Goal: Transaction & Acquisition: Purchase product/service

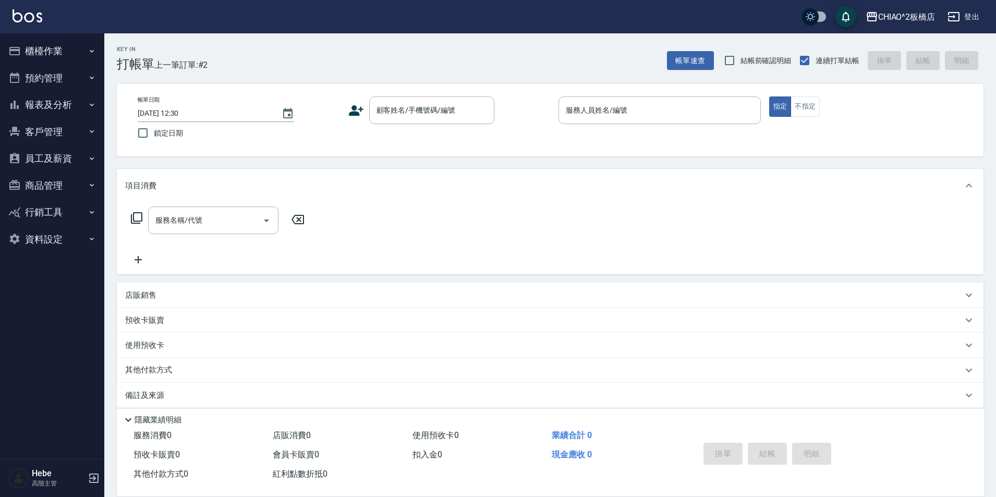
scroll to position [11, 0]
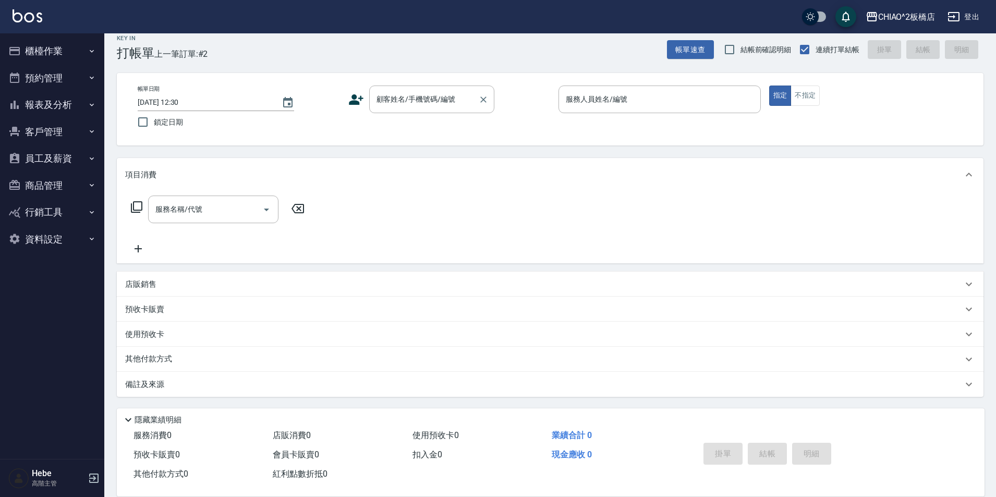
click at [429, 101] on div "顧客姓名/手機號碼/編號 顧客姓名/手機號碼/編號" at bounding box center [431, 99] width 125 height 28
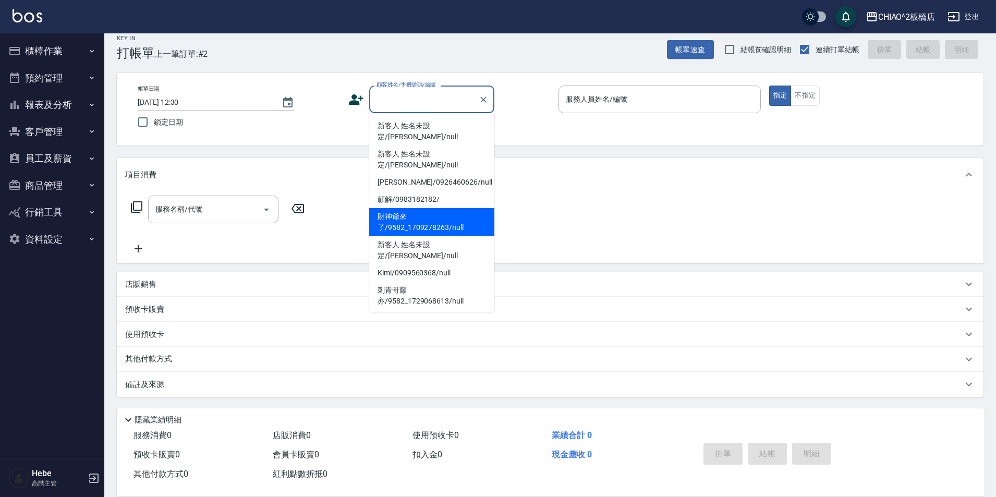
click at [443, 208] on li "財神爺來了/9582_1709278263/null" at bounding box center [431, 222] width 125 height 28
type input "財神爺來了/9582_1709278263/null"
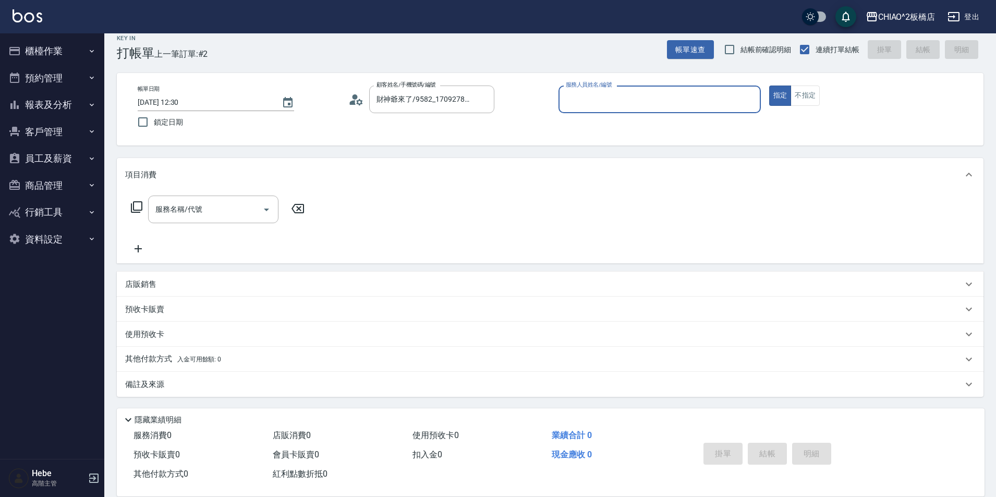
click at [628, 101] on input "服務人員姓名/編號" at bounding box center [659, 99] width 193 height 18
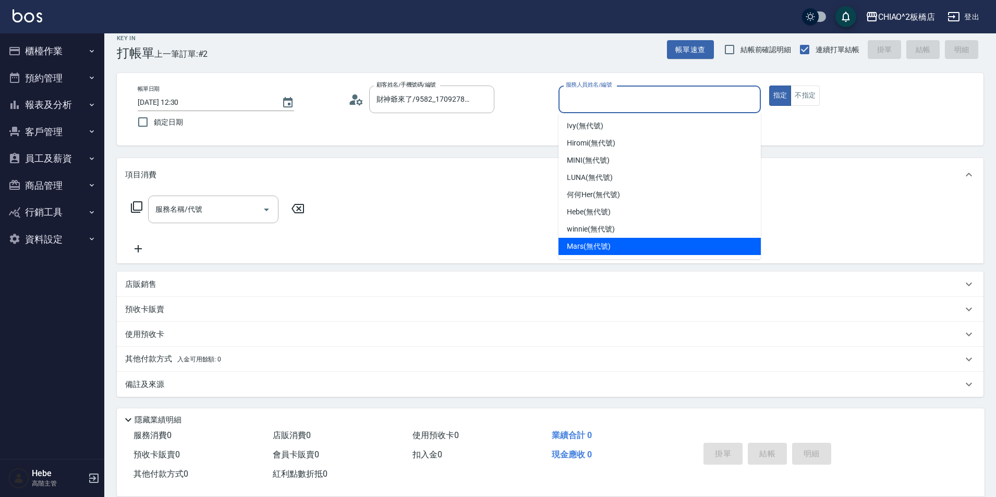
click at [619, 240] on div "Mars (無代號)" at bounding box center [659, 246] width 202 height 17
type input "Mars(無代號)"
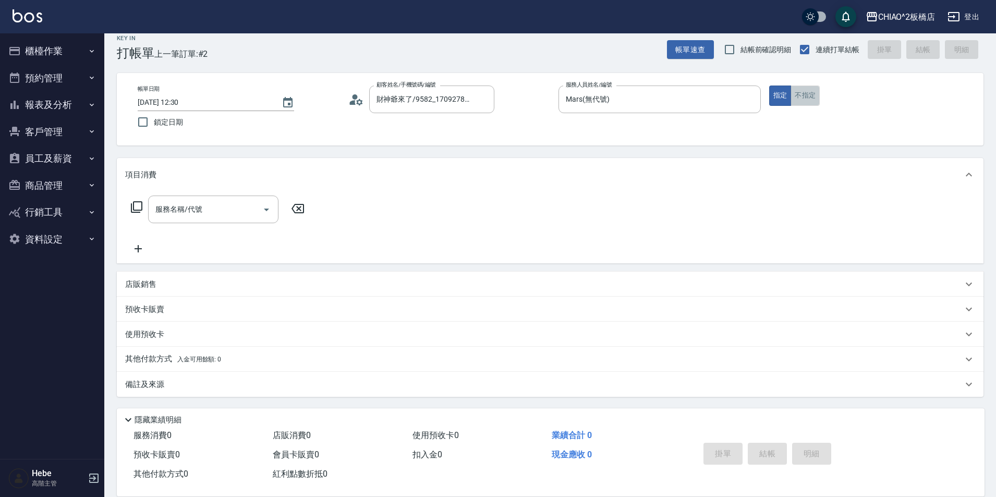
click at [805, 99] on button "不指定" at bounding box center [804, 95] width 29 height 20
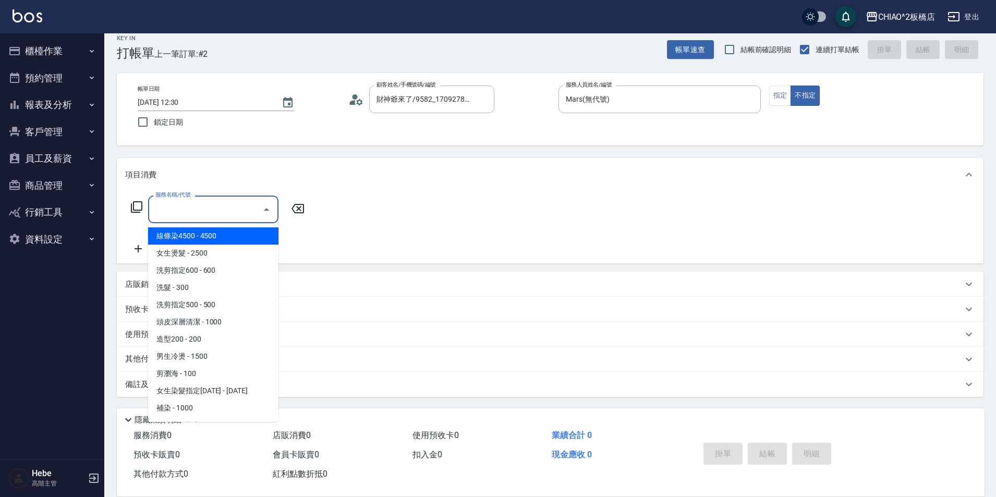
click at [247, 209] on input "服務名稱/代號" at bounding box center [205, 209] width 105 height 18
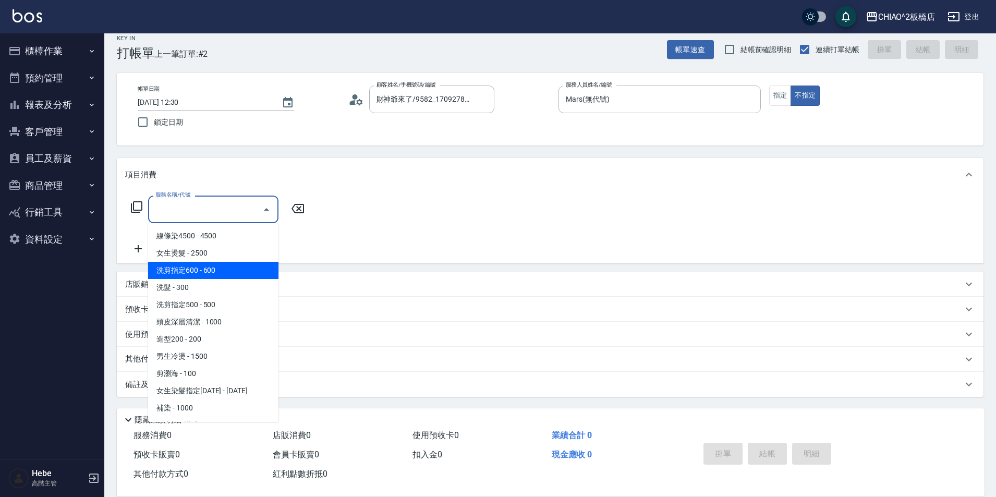
click at [235, 264] on span "洗剪指定600 - 600" at bounding box center [213, 270] width 130 height 17
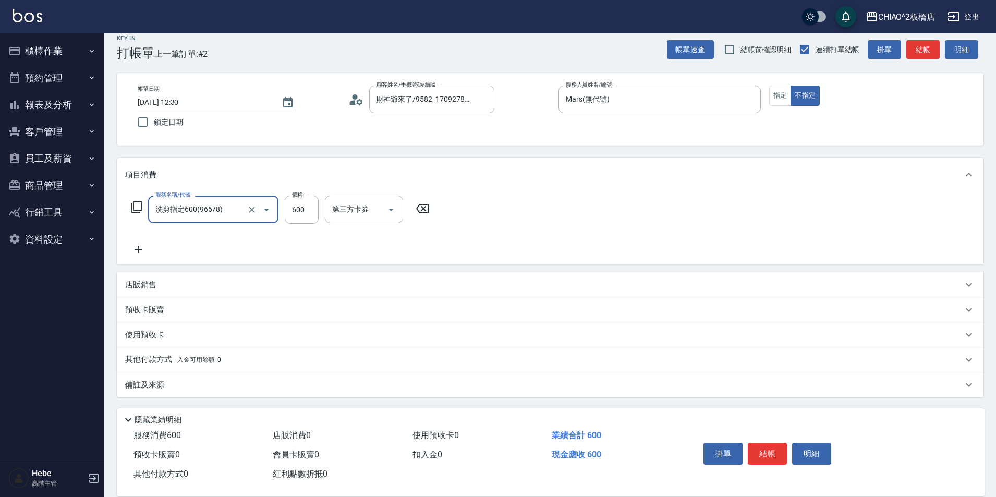
type input "洗剪指定600(96678)"
click at [766, 447] on button "結帳" at bounding box center [767, 454] width 39 height 22
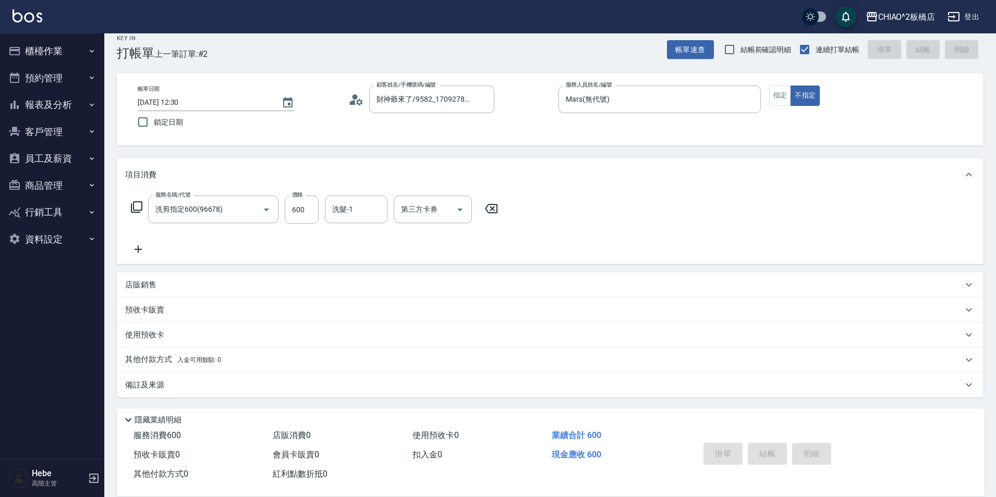
type input "[DATE] 14:33"
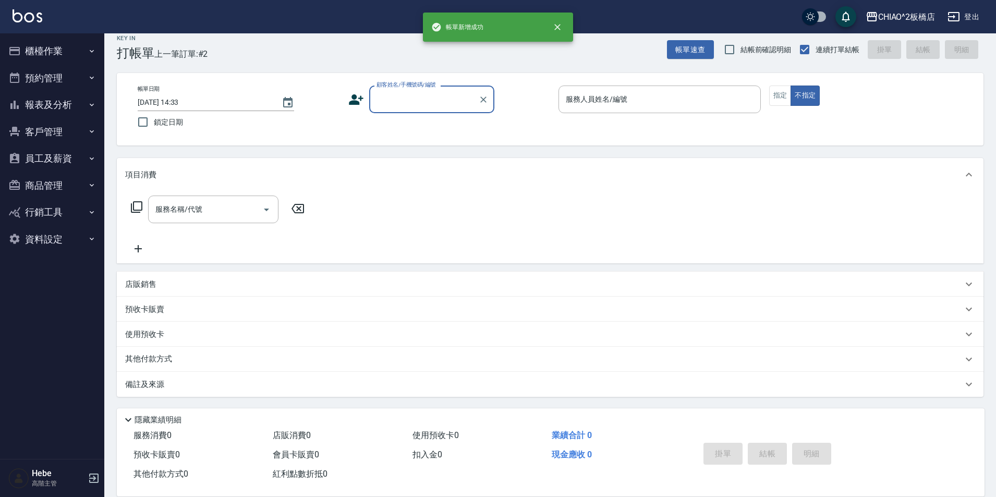
scroll to position [0, 0]
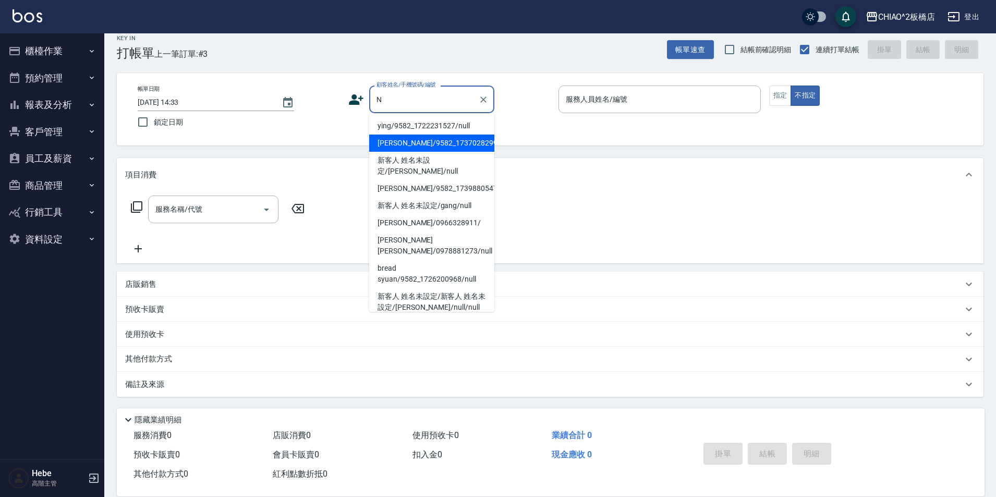
click at [434, 141] on li "[PERSON_NAME]/9582_1737028299/null" at bounding box center [431, 142] width 125 height 17
type input "[PERSON_NAME]/9582_1737028299/null"
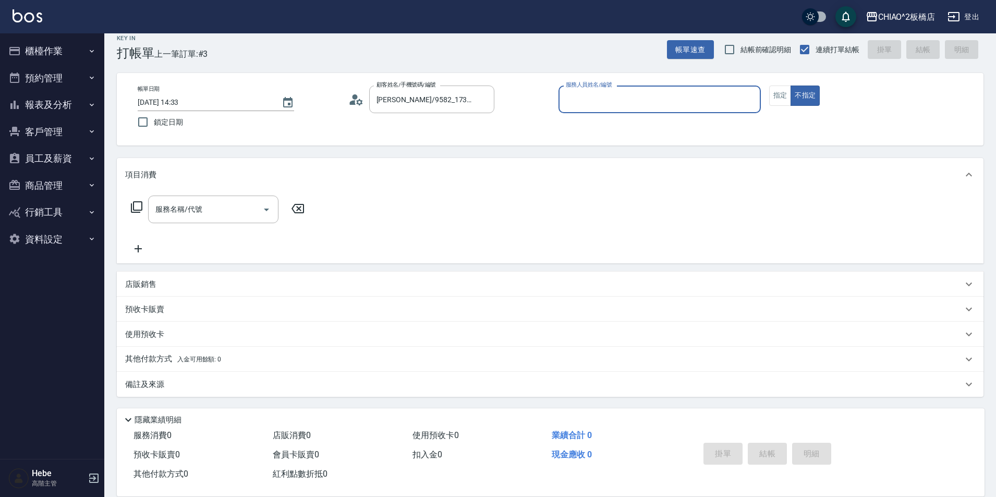
click at [585, 103] on input "服務人員姓名/編號" at bounding box center [659, 99] width 193 height 18
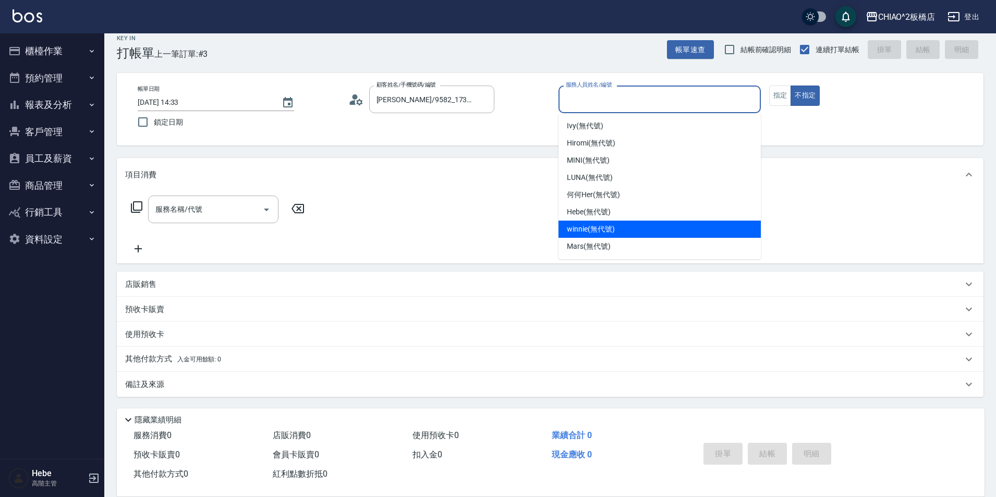
click at [600, 229] on span "winnie (無代號)" at bounding box center [590, 229] width 47 height 11
type input "winnie(無代號)"
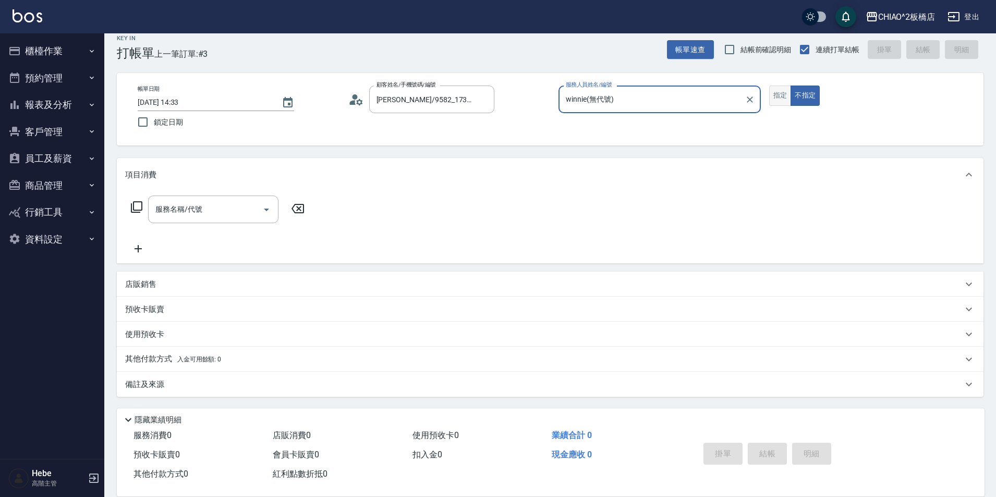
click at [776, 100] on button "指定" at bounding box center [780, 95] width 22 height 20
click at [193, 205] on div "服務名稱/代號 服務名稱/代號" at bounding box center [213, 209] width 130 height 28
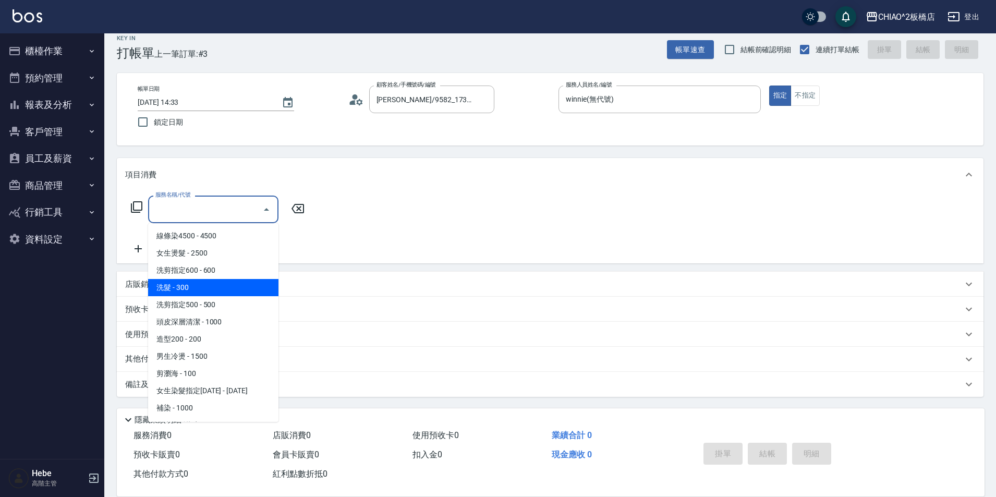
click at [211, 291] on span "洗髮 - 300" at bounding box center [213, 287] width 130 height 17
type input "洗髮(96679)"
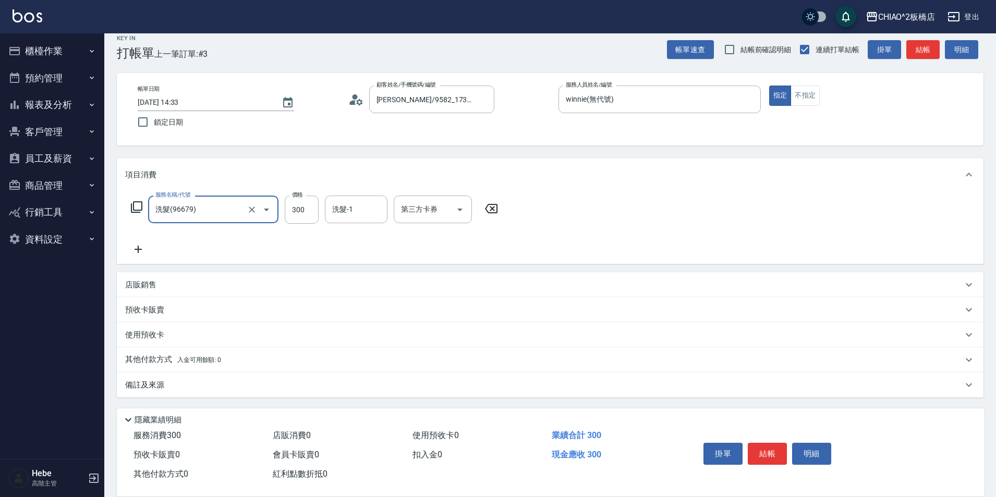
drag, startPoint x: 775, startPoint y: 448, endPoint x: 767, endPoint y: 449, distance: 8.4
click at [767, 449] on button "結帳" at bounding box center [767, 454] width 39 height 22
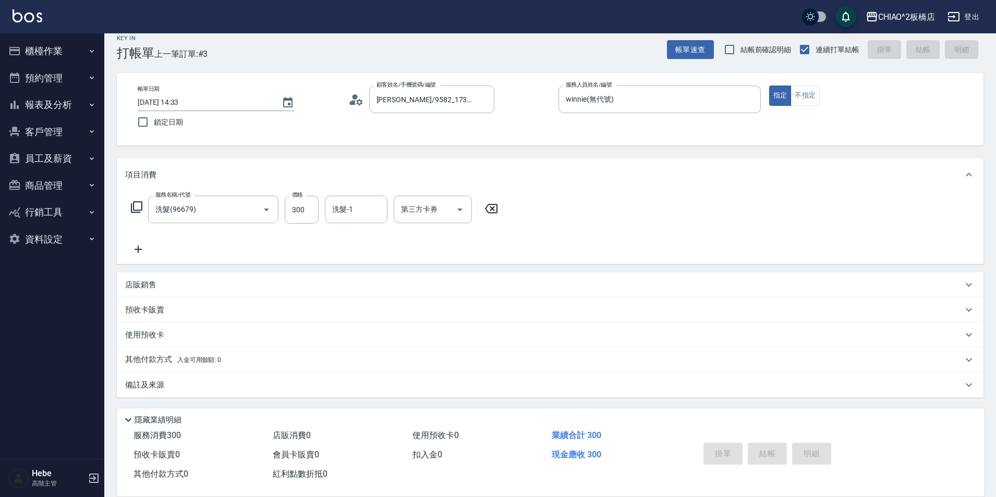
type input "[DATE] 14:34"
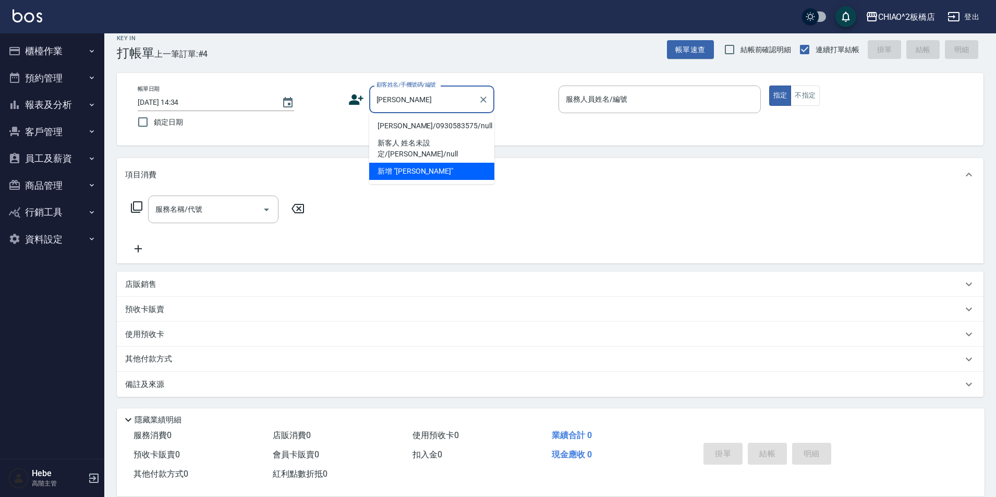
click at [412, 130] on li "[PERSON_NAME]/0930583575/null" at bounding box center [431, 125] width 125 height 17
type input "[PERSON_NAME]/0930583575/null"
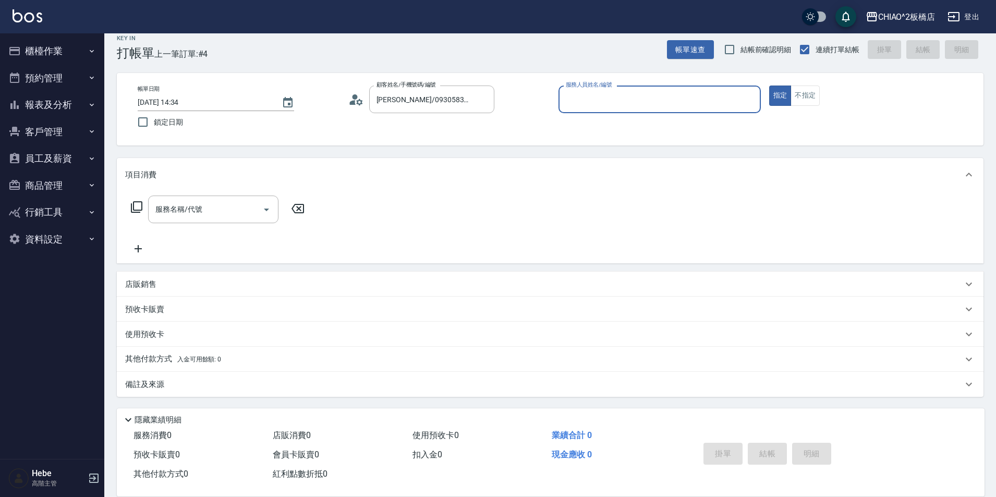
click at [625, 107] on input "服務人員姓名/編號" at bounding box center [659, 99] width 193 height 18
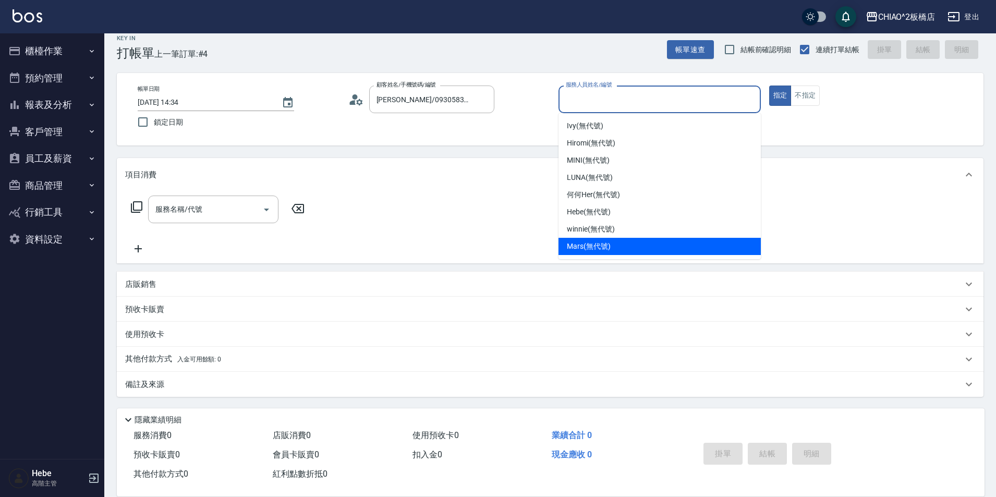
click at [586, 240] on div "Mars (無代號)" at bounding box center [659, 246] width 202 height 17
type input "Mars(無代號)"
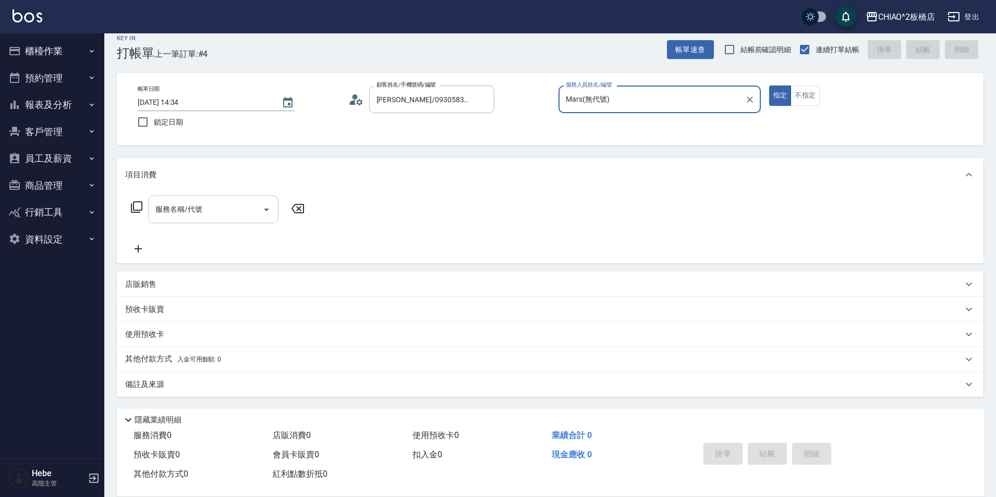
click at [224, 199] on div "服務名稱/代號" at bounding box center [213, 209] width 130 height 28
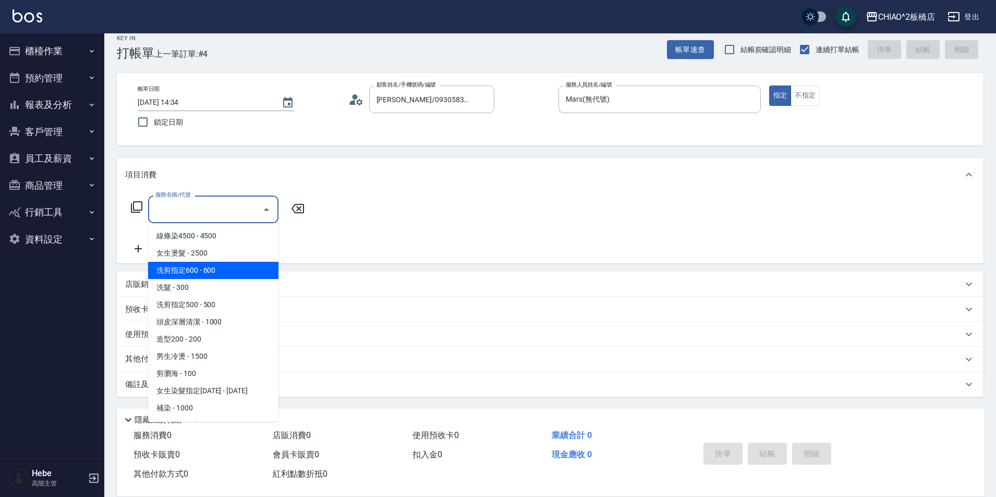
click at [238, 267] on span "洗剪指定600 - 600" at bounding box center [213, 270] width 130 height 17
type input "洗剪指定600(96678)"
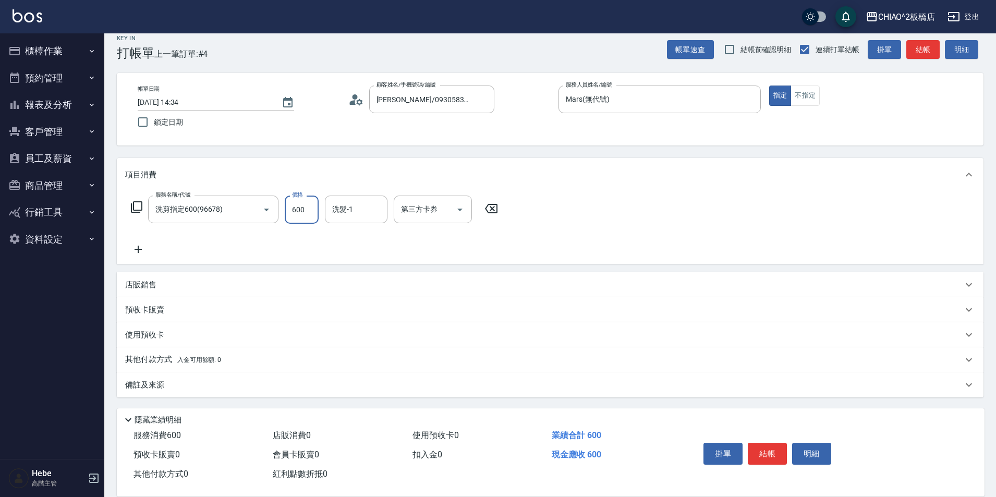
click at [310, 211] on input "600" at bounding box center [302, 209] width 34 height 28
type input "700"
click at [766, 447] on button "結帳" at bounding box center [767, 454] width 39 height 22
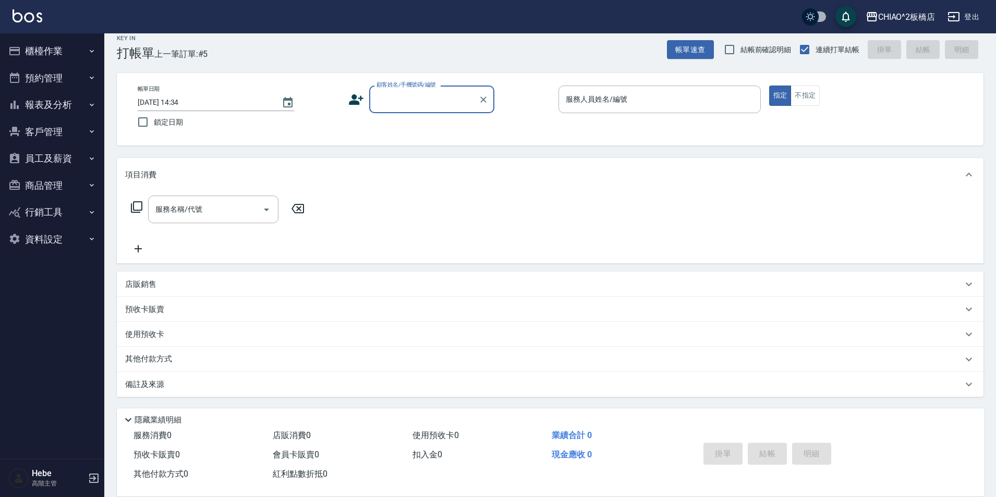
click at [67, 46] on button "櫃檯作業" at bounding box center [52, 51] width 96 height 27
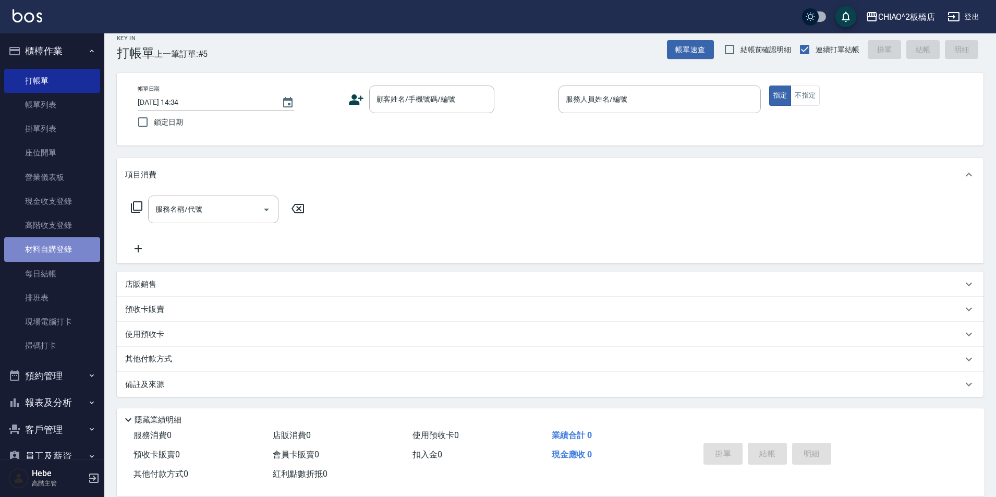
click at [62, 251] on link "材料自購登錄" at bounding box center [52, 249] width 96 height 24
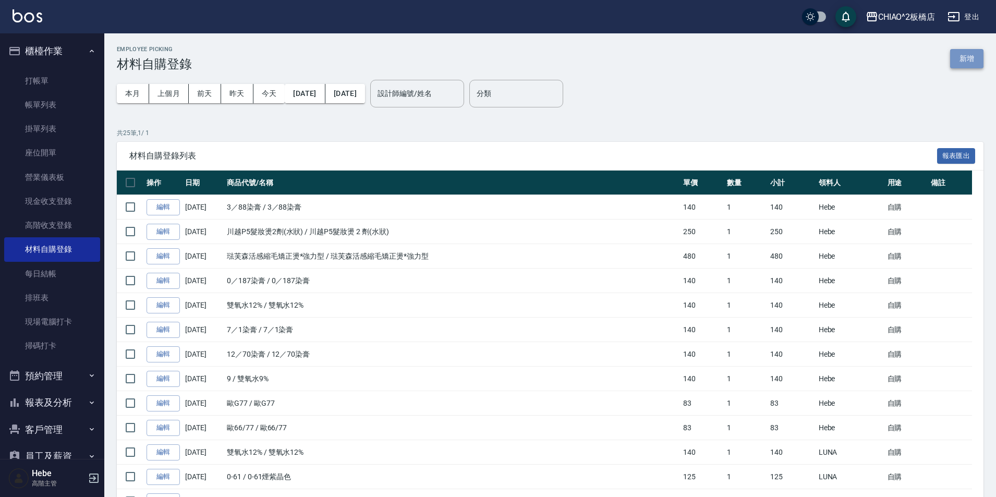
click at [976, 58] on button "新增" at bounding box center [966, 58] width 33 height 19
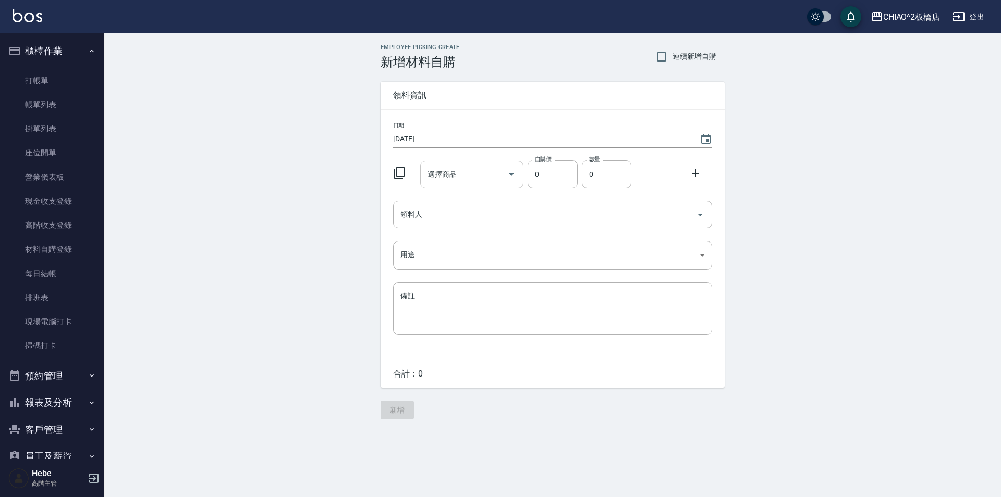
click at [484, 178] on input "選擇商品" at bounding box center [464, 174] width 79 height 18
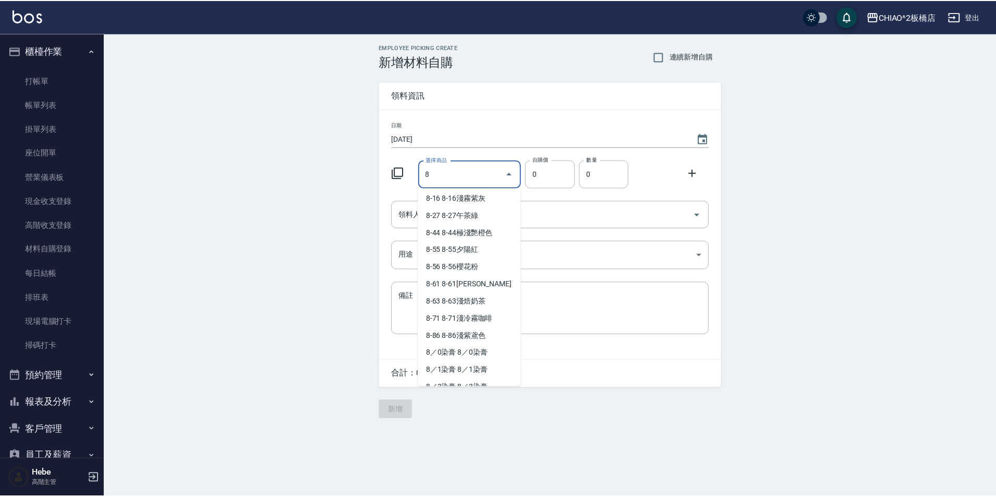
scroll to position [313, 0]
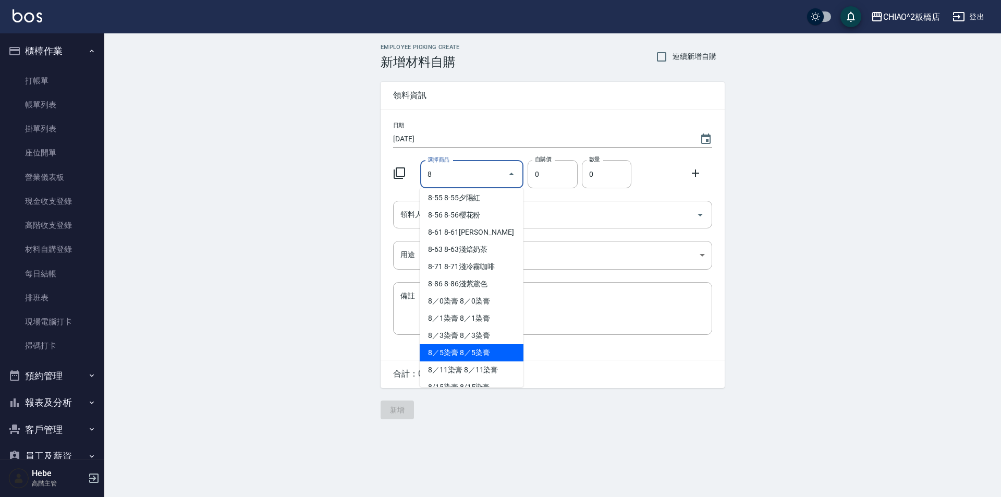
click at [464, 352] on li "8／5染膏 8／5染膏" at bounding box center [472, 352] width 104 height 17
type input "8／5染膏"
type input "140"
type input "1"
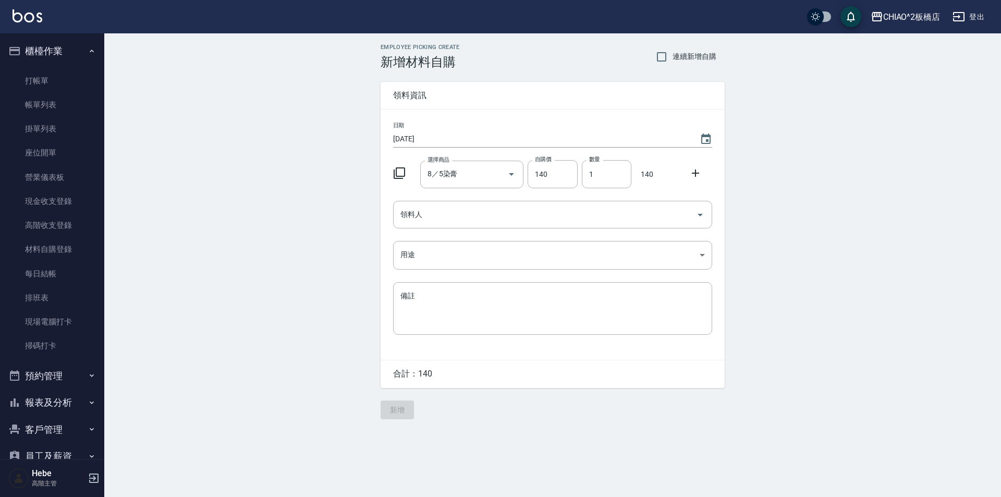
click at [695, 173] on icon at bounding box center [695, 172] width 7 height 7
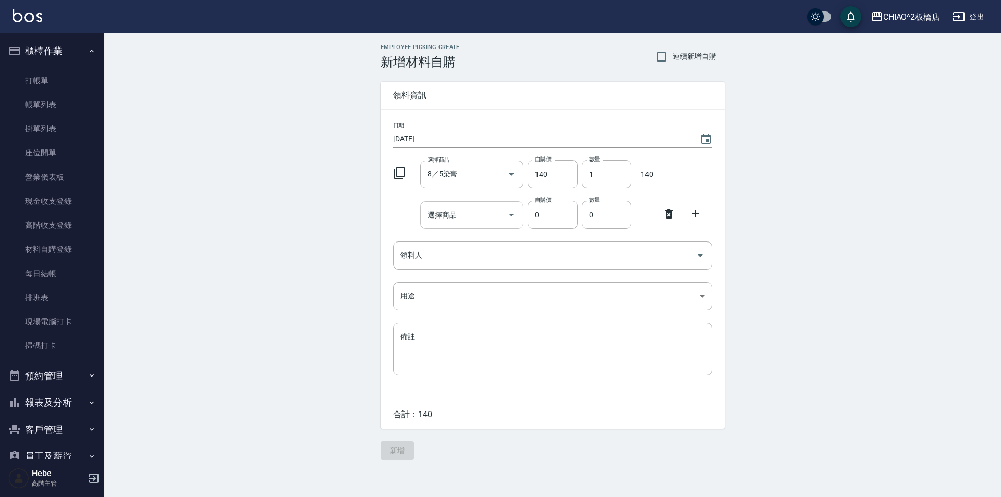
click at [478, 214] on input "選擇商品" at bounding box center [464, 215] width 79 height 18
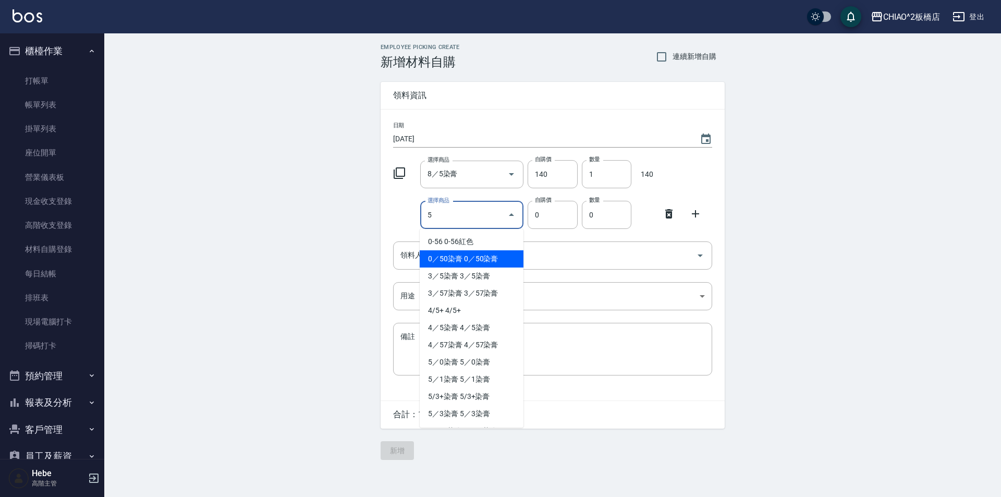
click at [489, 258] on li "0／50染膏 0／50染膏" at bounding box center [472, 258] width 104 height 17
type input "0／50染膏"
type input "140"
type input "1"
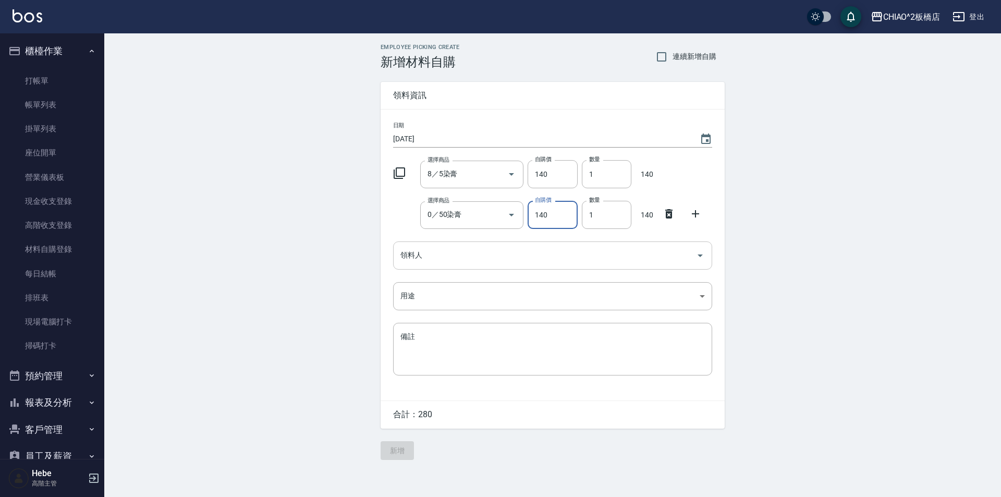
click at [496, 255] on input "領料人" at bounding box center [545, 255] width 294 height 18
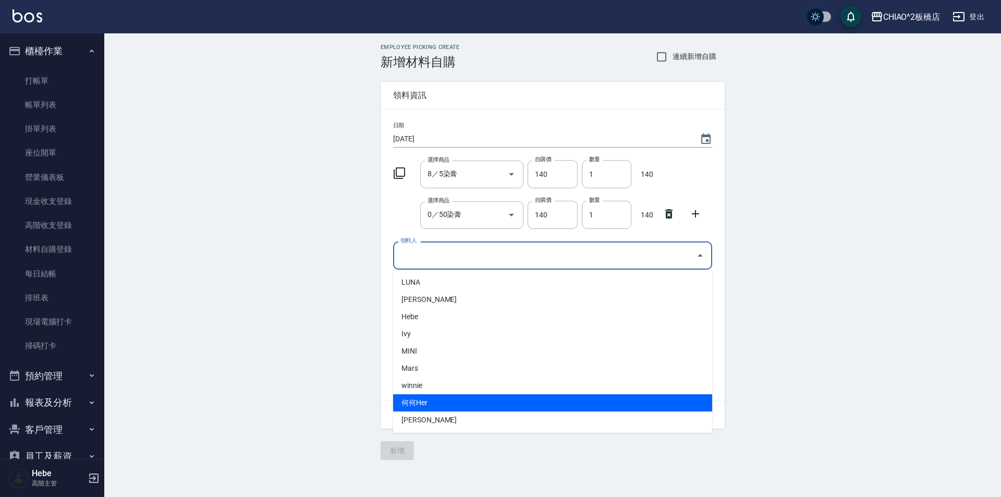
click at [475, 402] on li "何何Her" at bounding box center [552, 402] width 319 height 17
type input "何何Her"
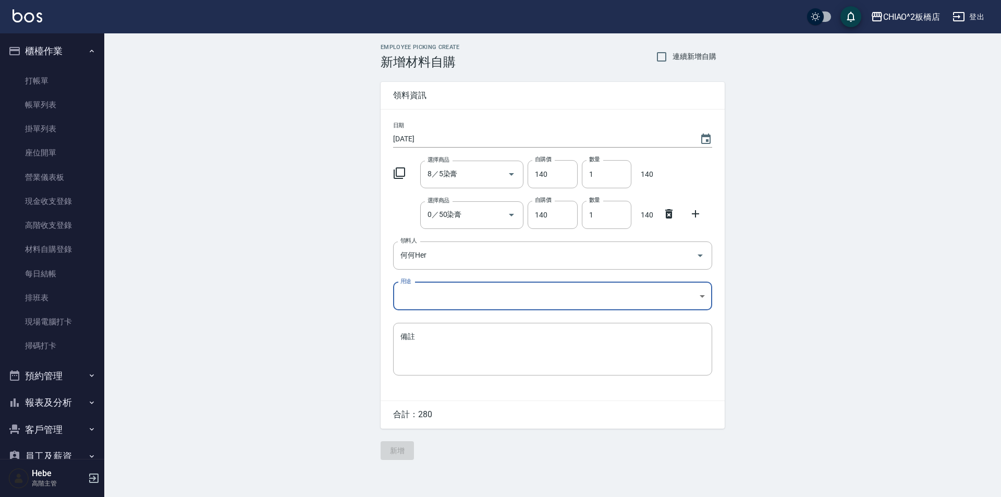
click at [460, 294] on body "CHIAO^2板橋店 登出 櫃檯作業 打帳單 帳單列表 掛單列表 座位開單 營業儀表板 現金收支登錄 高階收支登錄 材料自購登錄 每日結帳 排班表 現場電腦打…" at bounding box center [500, 248] width 1001 height 497
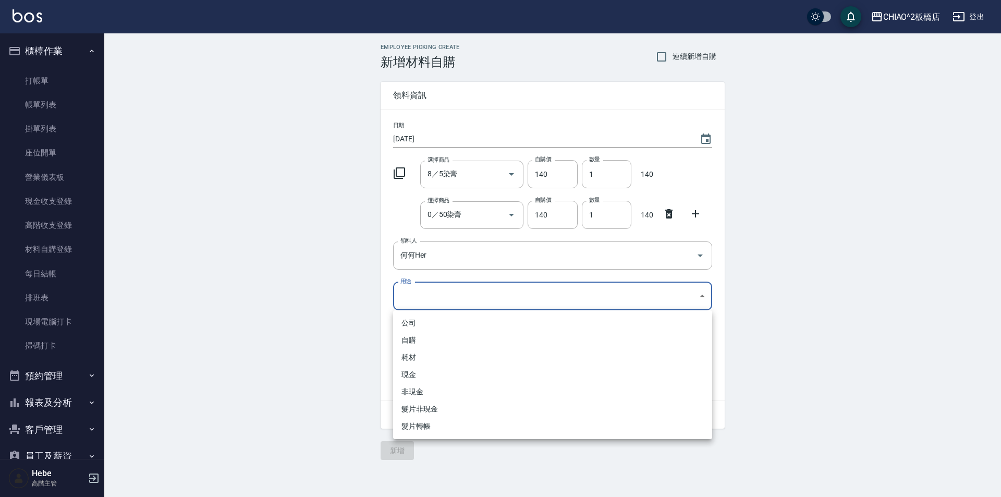
click at [445, 340] on li "自購" at bounding box center [552, 340] width 319 height 17
type input "自購"
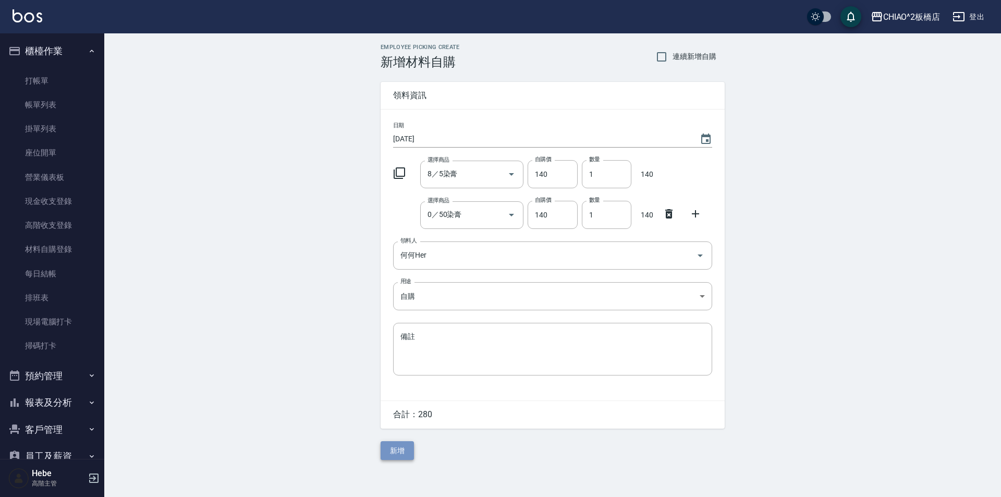
click at [402, 456] on button "新增" at bounding box center [397, 450] width 33 height 19
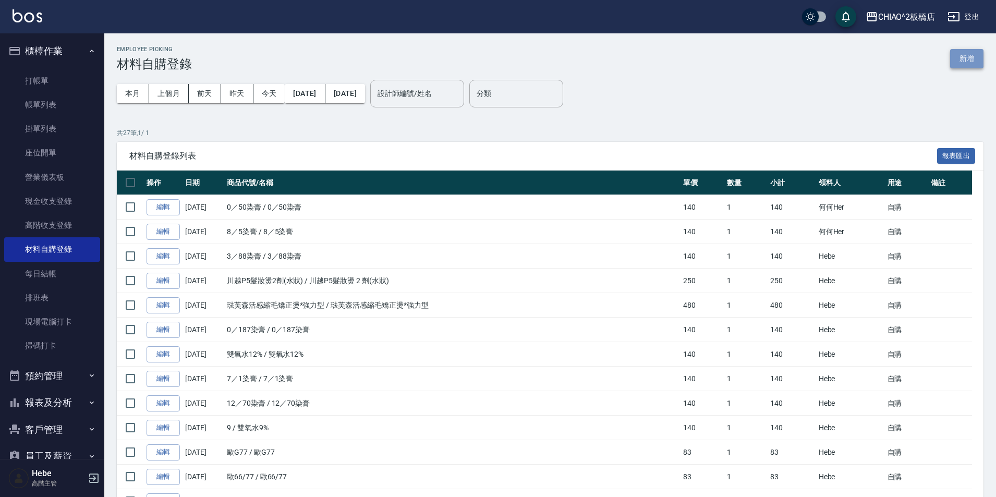
click at [966, 58] on button "新增" at bounding box center [966, 58] width 33 height 19
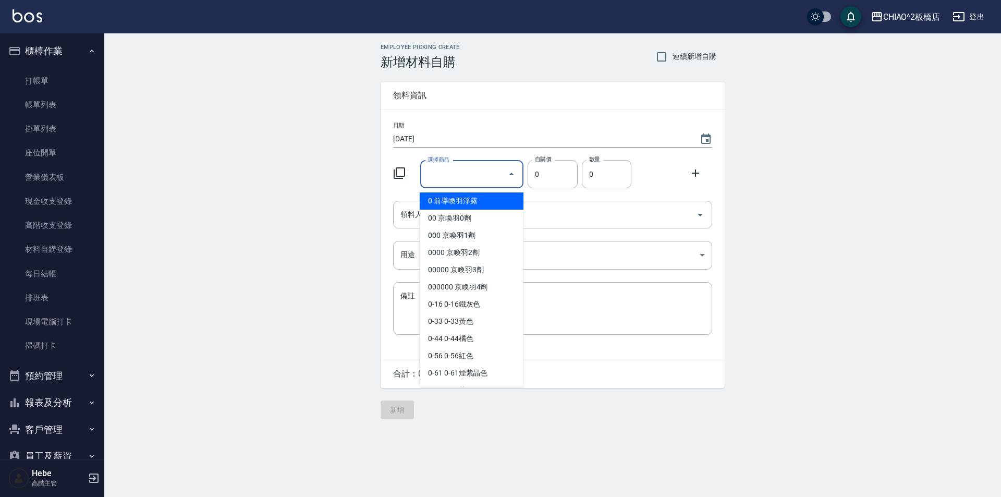
click at [449, 180] on input "選擇商品" at bounding box center [464, 174] width 79 height 18
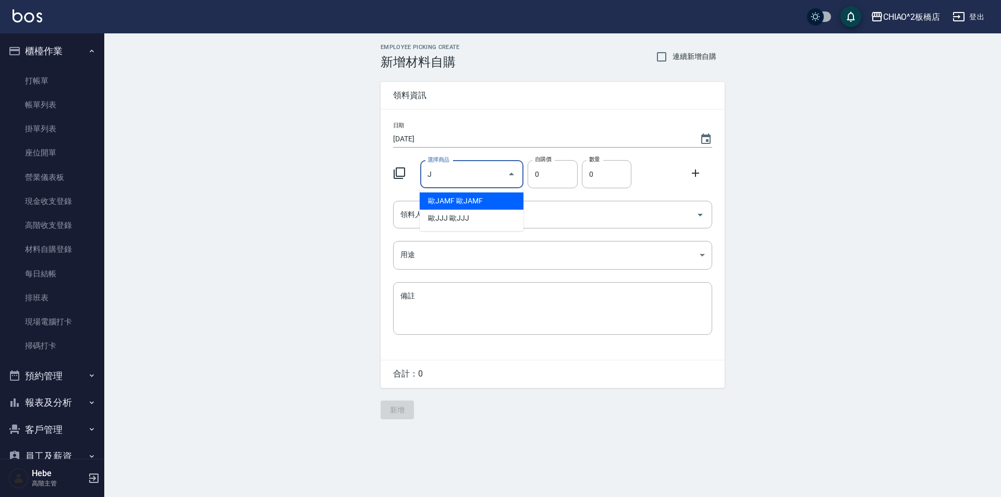
click at [443, 200] on li "歐JAMF 歐JAMF" at bounding box center [472, 200] width 104 height 17
type input "[PERSON_NAME]"
type input "83"
type input "1"
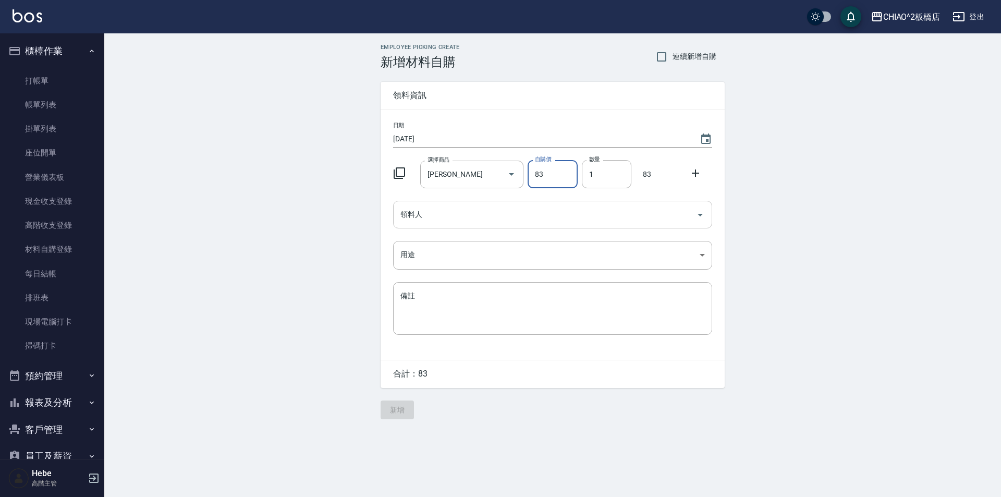
click at [583, 209] on input "領料人" at bounding box center [545, 214] width 294 height 18
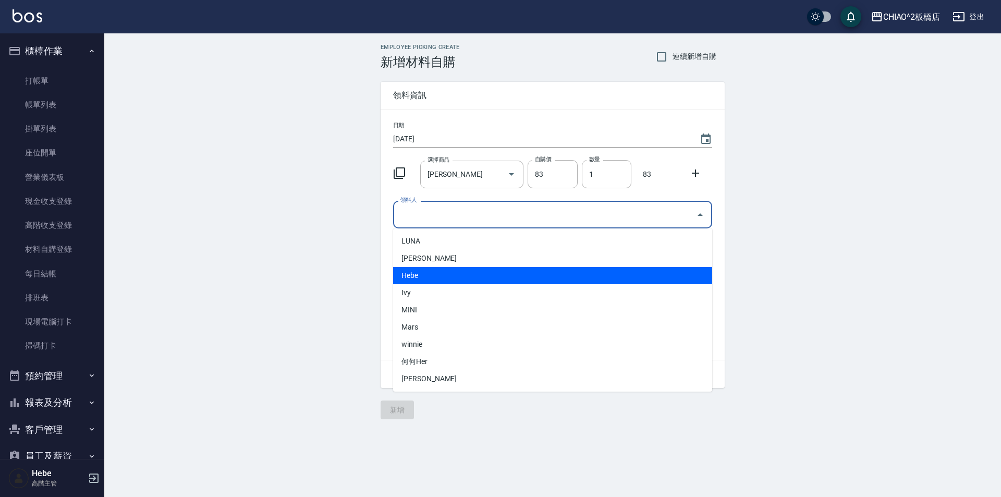
click at [536, 273] on li "Hebe" at bounding box center [552, 275] width 319 height 17
type input "Hebe"
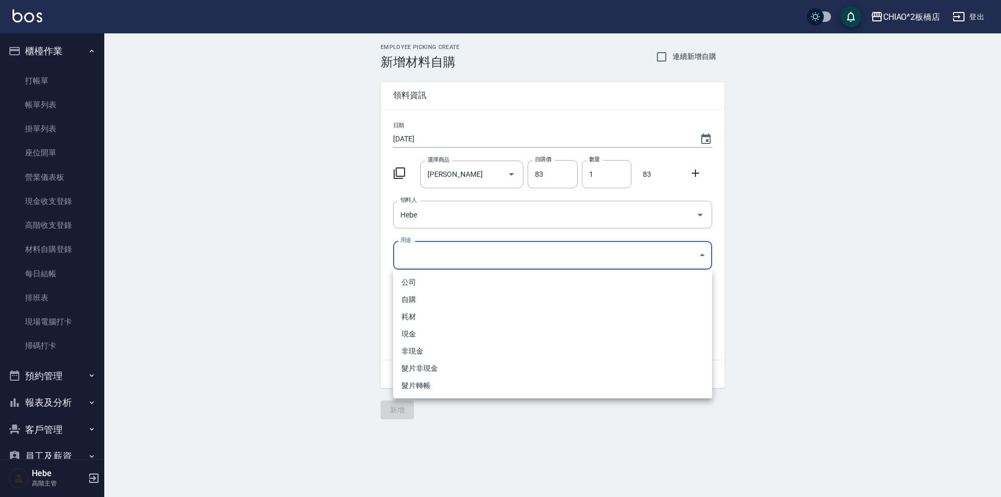
click at [523, 246] on body "CHIAO^2板橋店 登出 櫃檯作業 打帳單 帳單列表 掛單列表 座位開單 營業儀表板 現金收支登錄 高階收支登錄 材料自購登錄 每日結帳 排班表 現場電腦打…" at bounding box center [500, 248] width 1001 height 497
click at [494, 300] on li "自購" at bounding box center [552, 299] width 319 height 17
type input "自購"
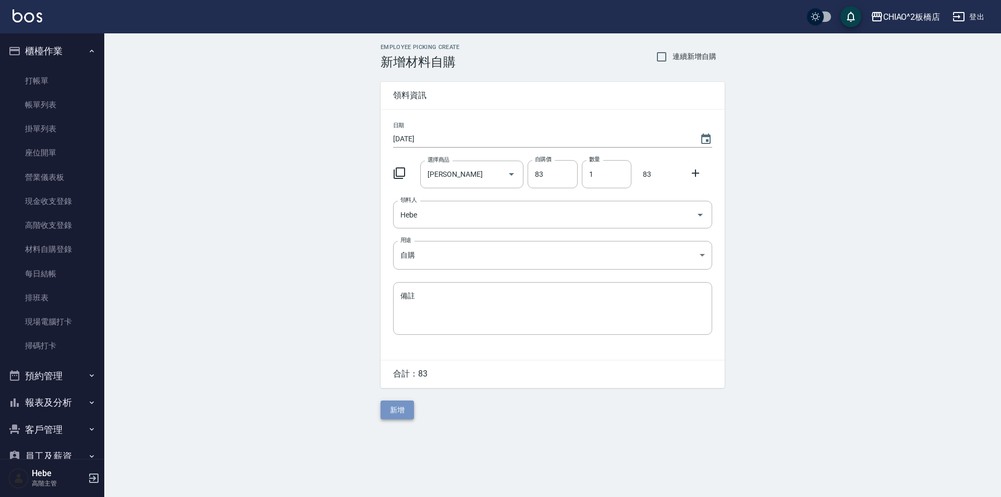
click at [401, 412] on button "新增" at bounding box center [397, 409] width 33 height 19
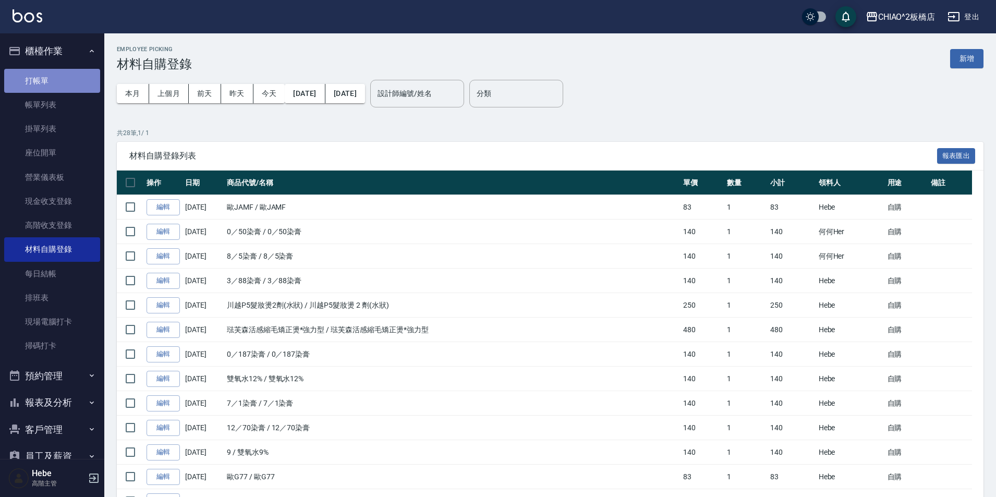
click at [64, 79] on link "打帳單" at bounding box center [52, 81] width 96 height 24
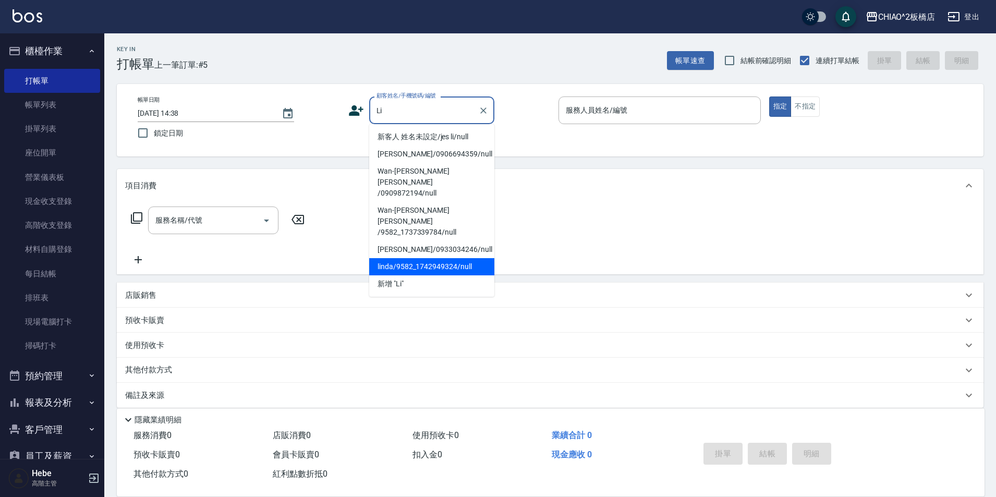
click at [466, 258] on li "linda/9582_1742949324/null" at bounding box center [431, 266] width 125 height 17
type input "linda/9582_1742949324/null"
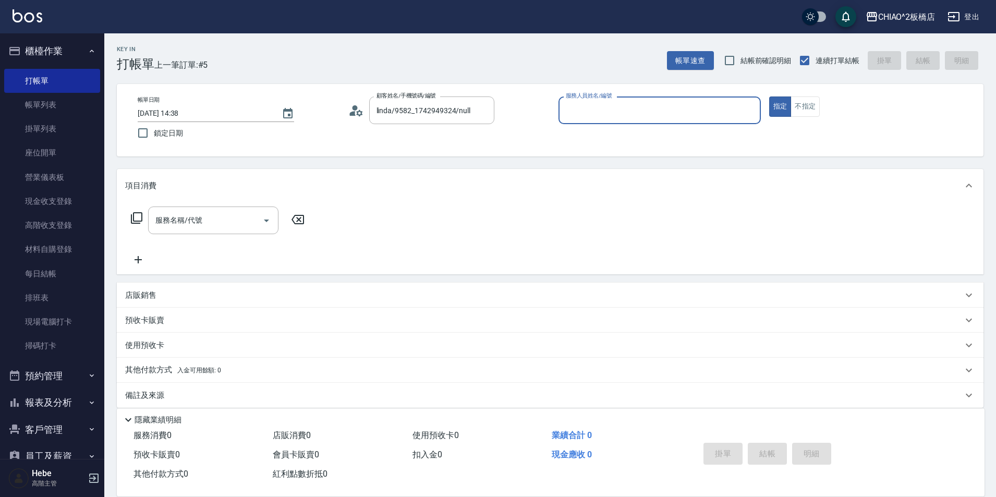
click at [668, 108] on input "服務人員姓名/編號" at bounding box center [659, 110] width 193 height 18
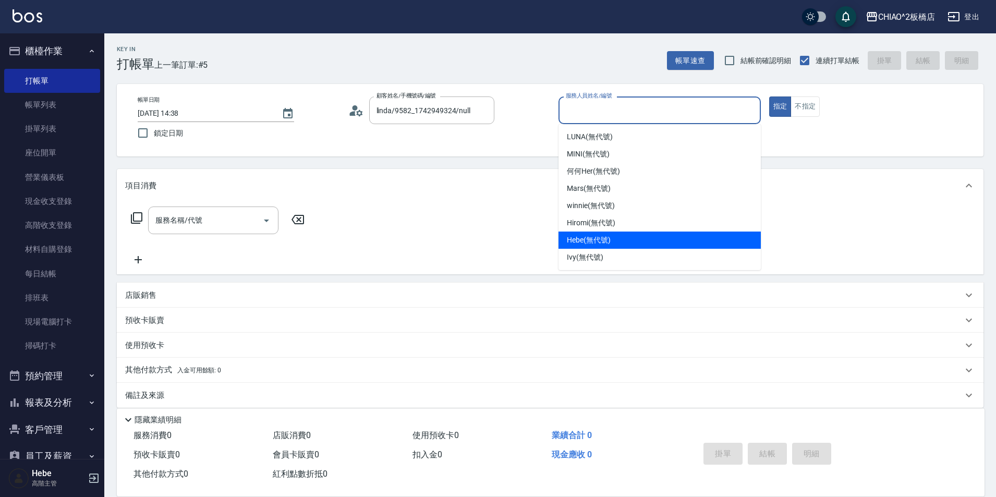
click at [619, 243] on div "Hebe (無代號)" at bounding box center [659, 239] width 202 height 17
type input "Hebe(無代號)"
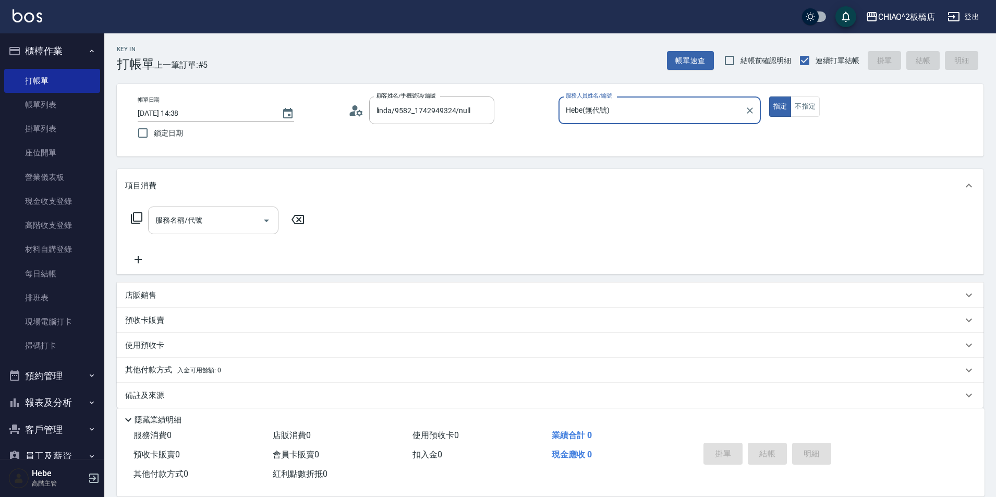
click at [203, 224] on input "服務名稱/代號" at bounding box center [205, 220] width 105 height 18
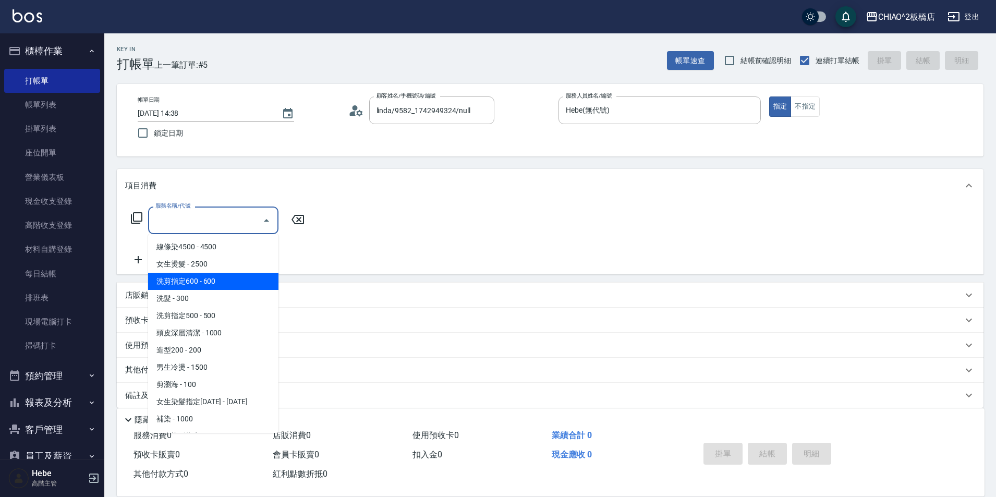
click at [221, 281] on span "洗剪指定600 - 600" at bounding box center [213, 281] width 130 height 17
type input "洗剪指定600(96678)"
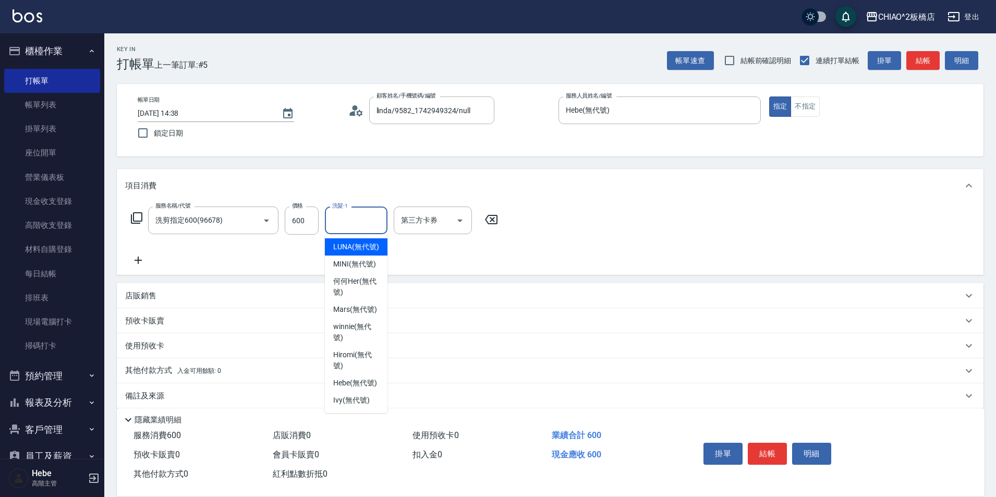
click at [355, 221] on input "洗髮-1" at bounding box center [355, 220] width 53 height 18
click at [355, 260] on span "MINI (無代號)" at bounding box center [354, 264] width 43 height 11
type input "MINI(無代號)"
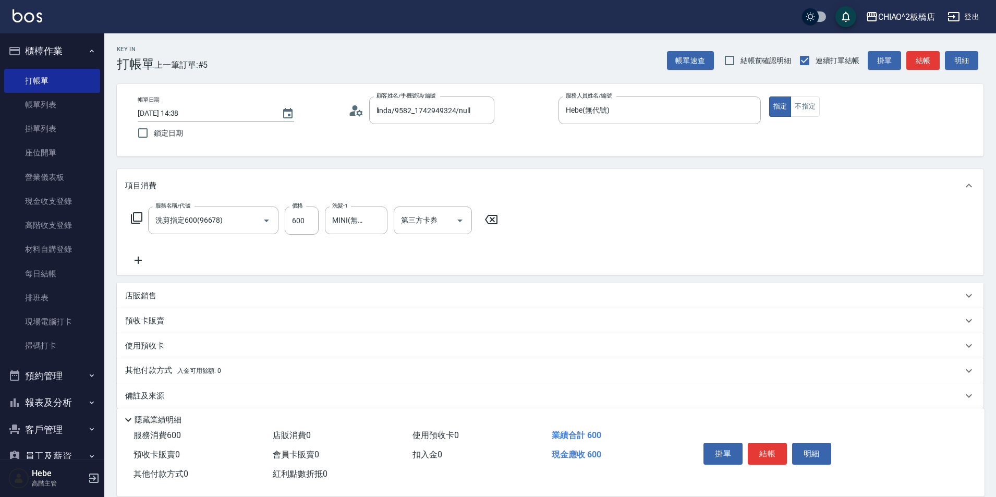
click at [139, 262] on icon at bounding box center [138, 260] width 26 height 13
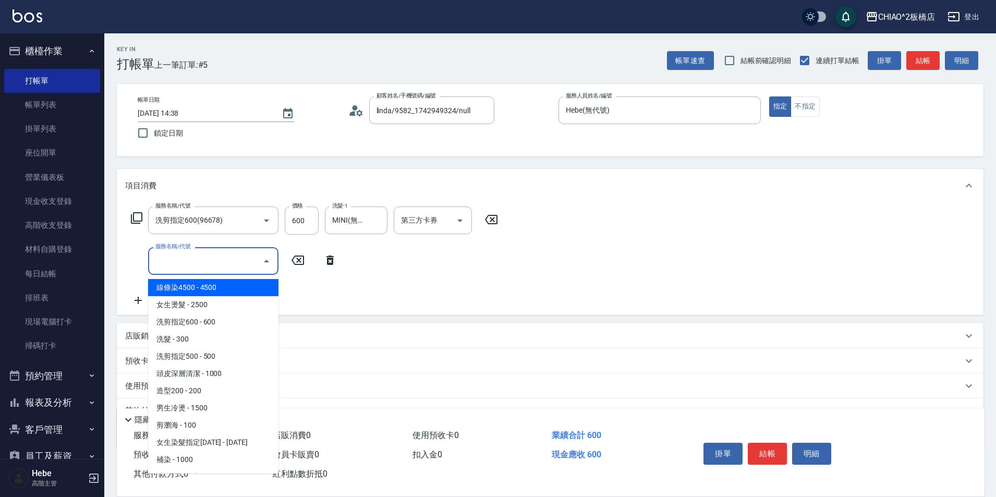
click at [172, 262] on input "服務名稱/代號" at bounding box center [205, 261] width 105 height 18
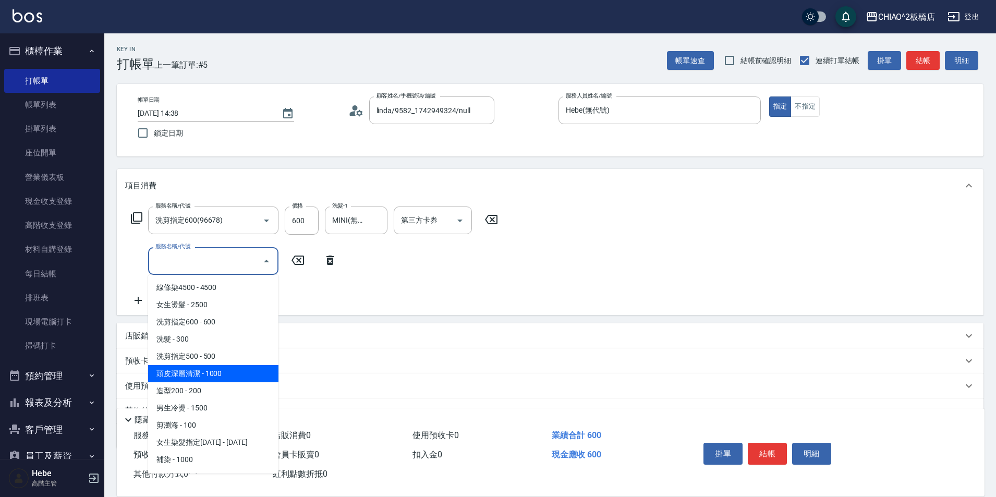
click at [226, 370] on span "頭皮深層清潔 - 1000" at bounding box center [213, 373] width 130 height 17
type input "頭皮深層清潔(96683)"
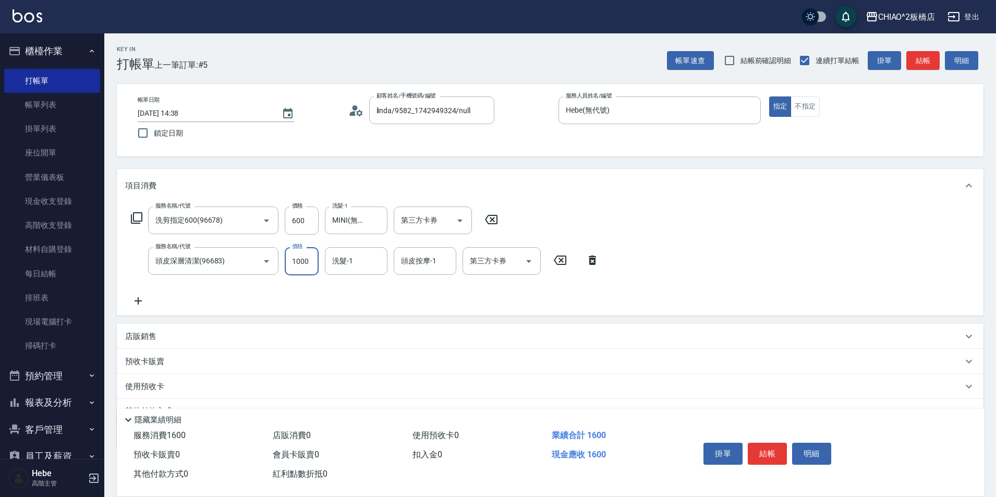
click at [307, 265] on input "1000" at bounding box center [302, 261] width 34 height 28
type input "399"
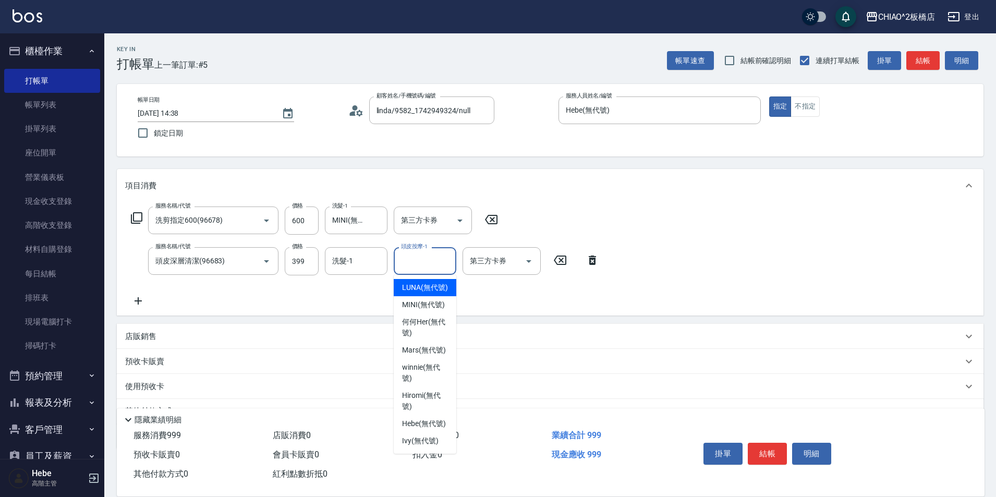
click at [439, 263] on input "頭皮按摩-1" at bounding box center [424, 261] width 53 height 18
click at [437, 307] on span "MINI (無代號)" at bounding box center [423, 304] width 43 height 11
type input "MINI(無代號)"
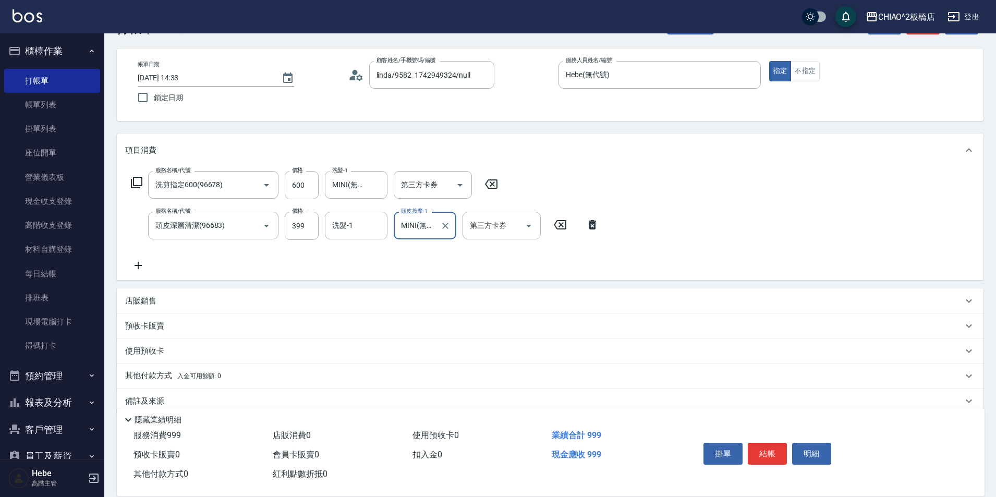
scroll to position [52, 0]
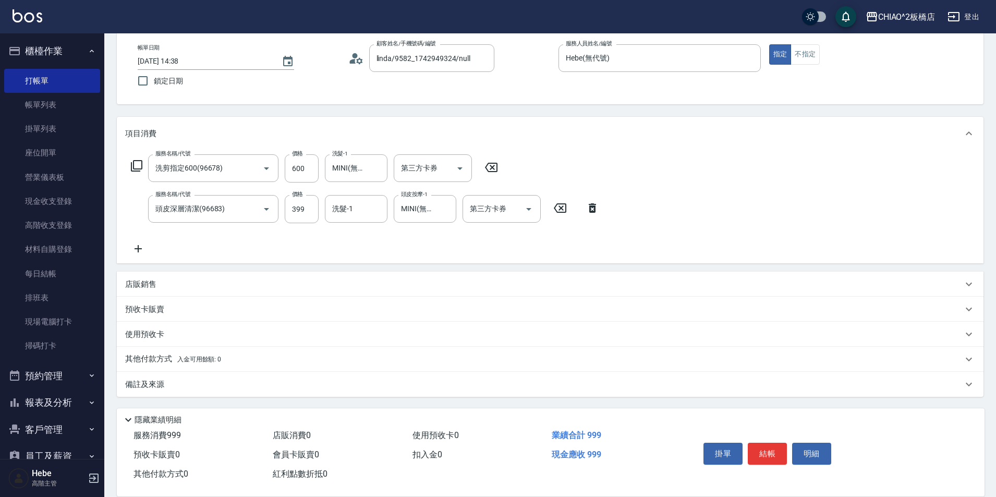
click at [139, 250] on icon at bounding box center [137, 248] width 7 height 7
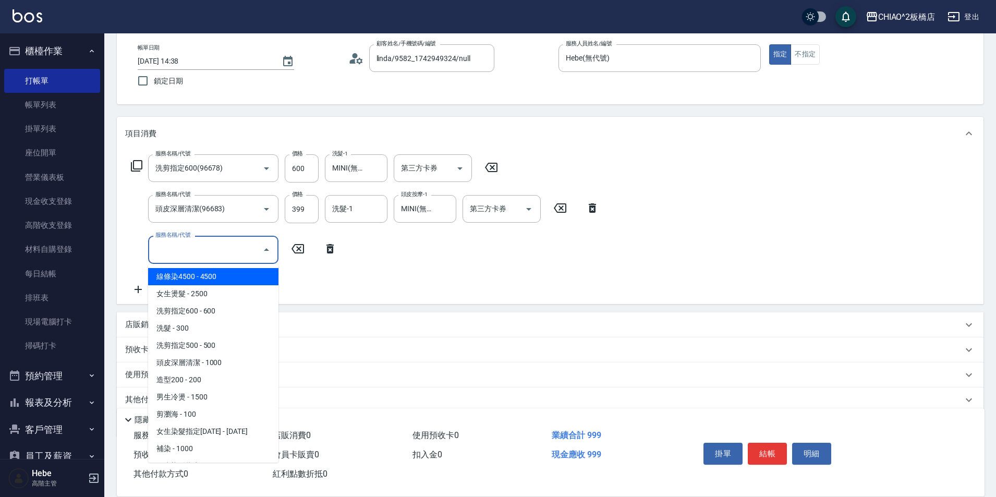
click at [181, 255] on input "服務名稱/代號" at bounding box center [205, 249] width 105 height 18
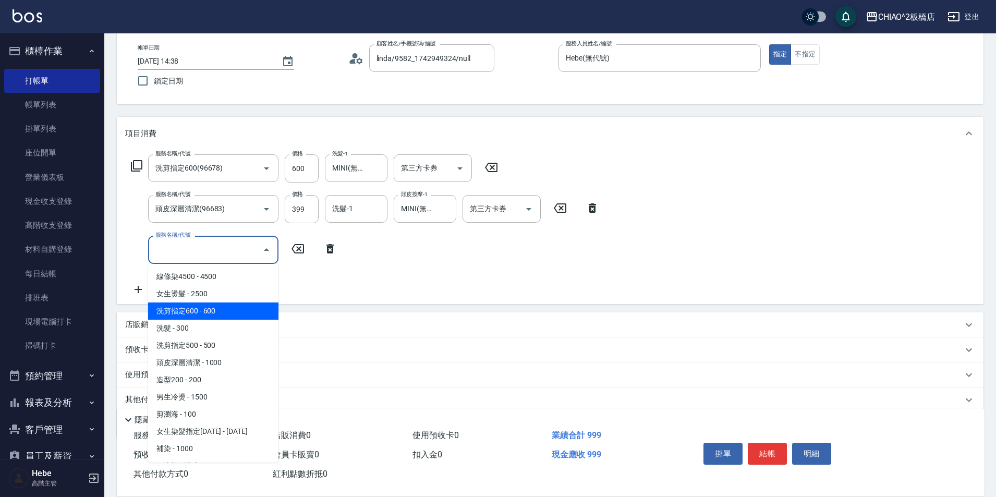
click at [195, 310] on span "洗剪指定600 - 600" at bounding box center [213, 310] width 130 height 17
type input "洗剪指定600(96678)"
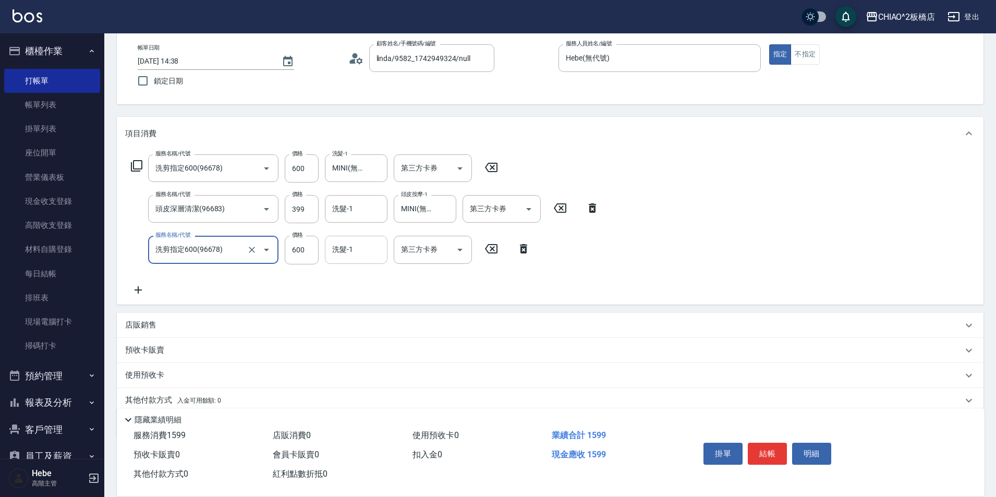
click at [361, 247] on input "洗髮-1" at bounding box center [355, 249] width 53 height 18
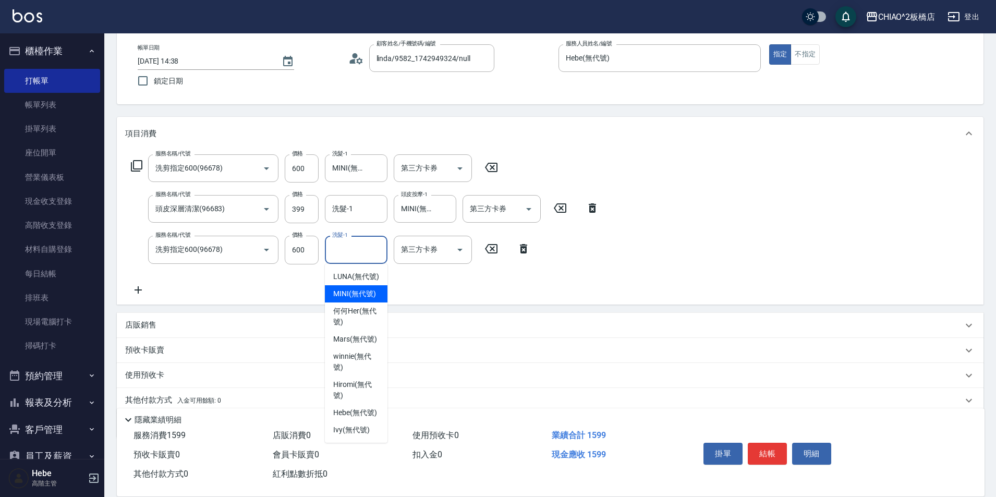
click at [357, 292] on span "MINI (無代號)" at bounding box center [354, 293] width 43 height 11
type input "MINI(無代號)"
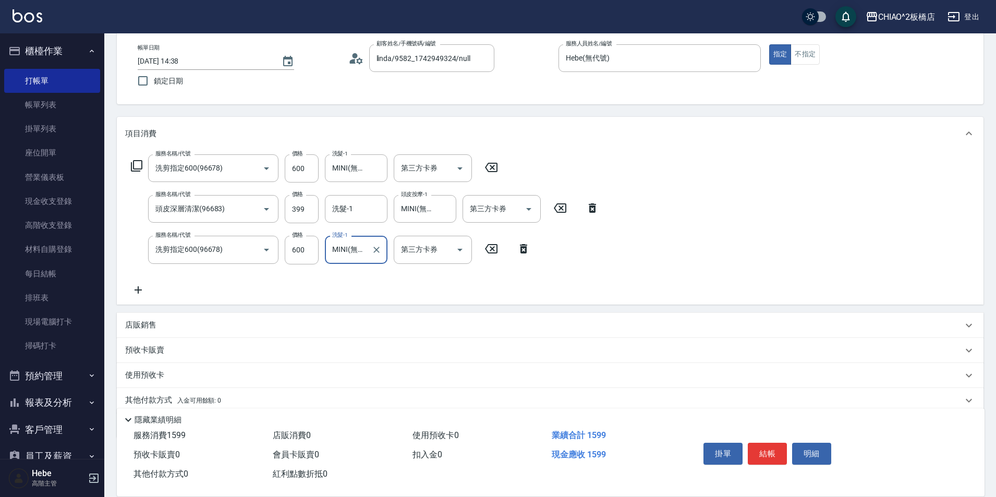
click at [139, 292] on icon at bounding box center [137, 289] width 7 height 7
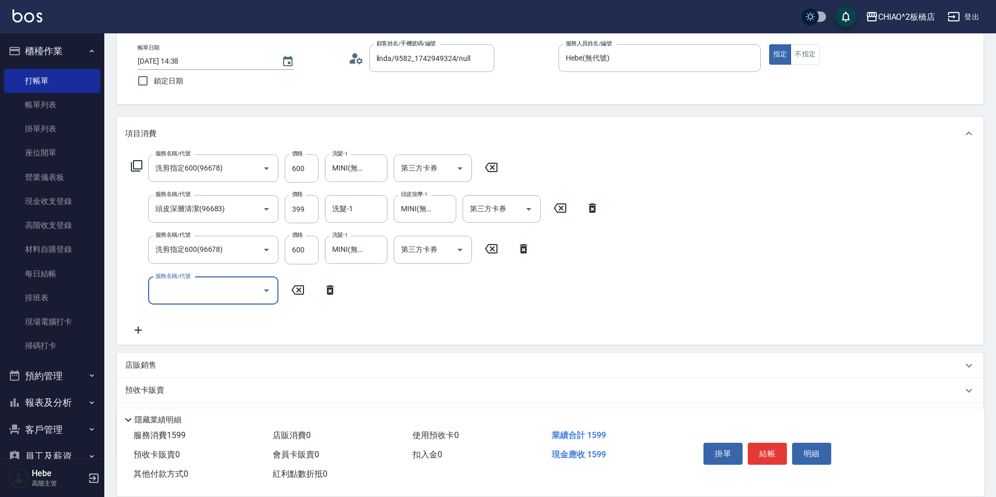
click at [218, 288] on input "服務名稱/代號" at bounding box center [205, 291] width 105 height 18
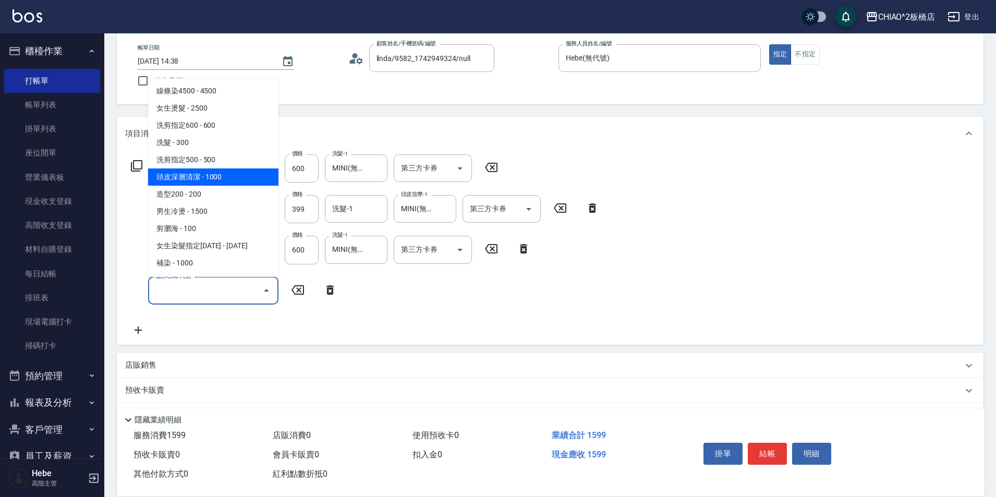
click at [219, 182] on span "頭皮深層清潔 - 1000" at bounding box center [213, 176] width 130 height 17
type input "頭皮深層清潔(96683)"
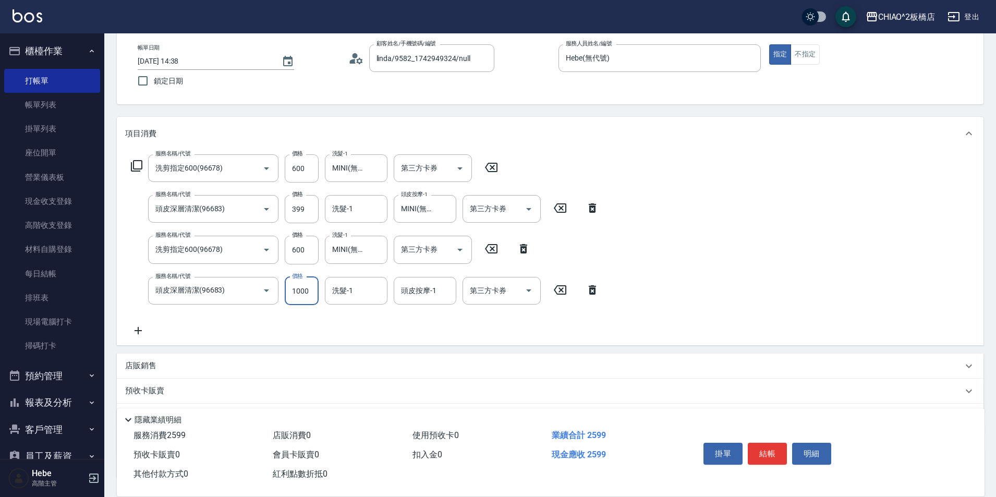
click at [314, 293] on input "1000" at bounding box center [302, 291] width 34 height 28
type input "399"
click at [778, 447] on button "結帳" at bounding box center [767, 454] width 39 height 22
type input "[DATE] 14:40"
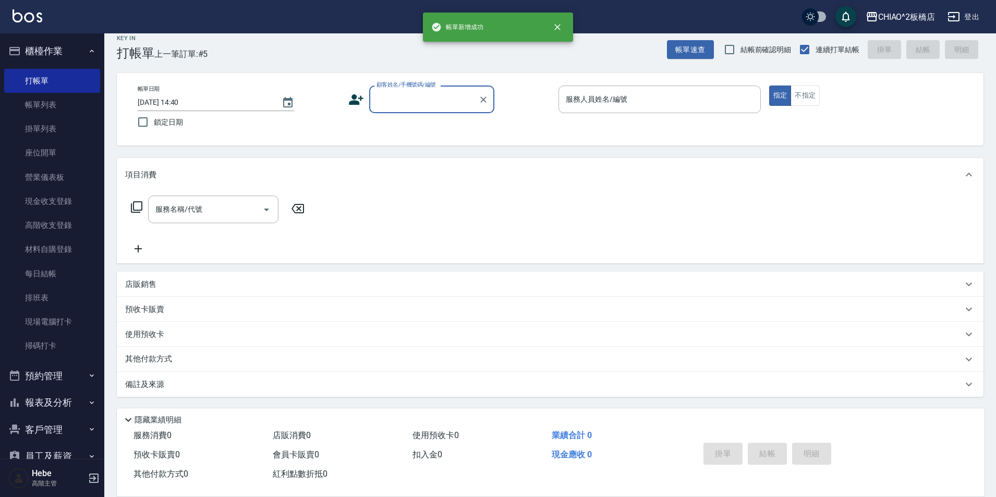
scroll to position [11, 0]
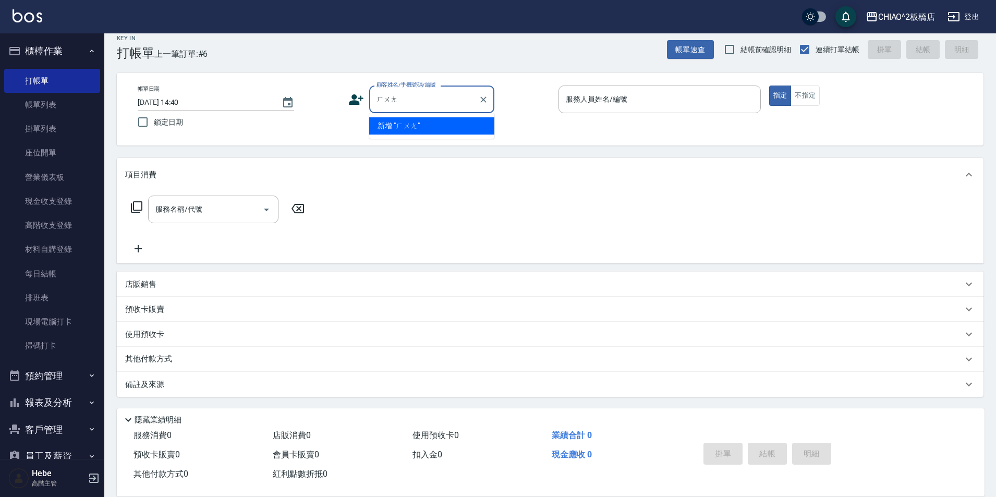
type input "黃"
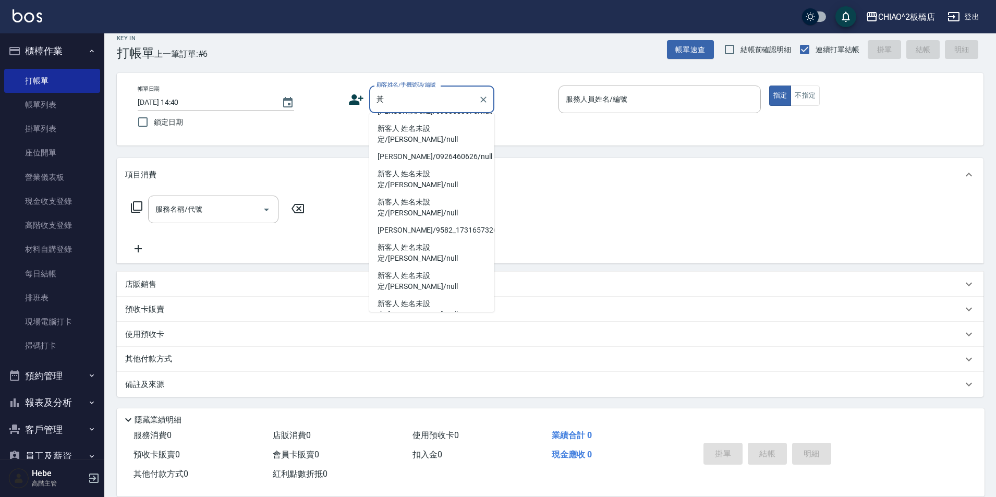
scroll to position [0, 0]
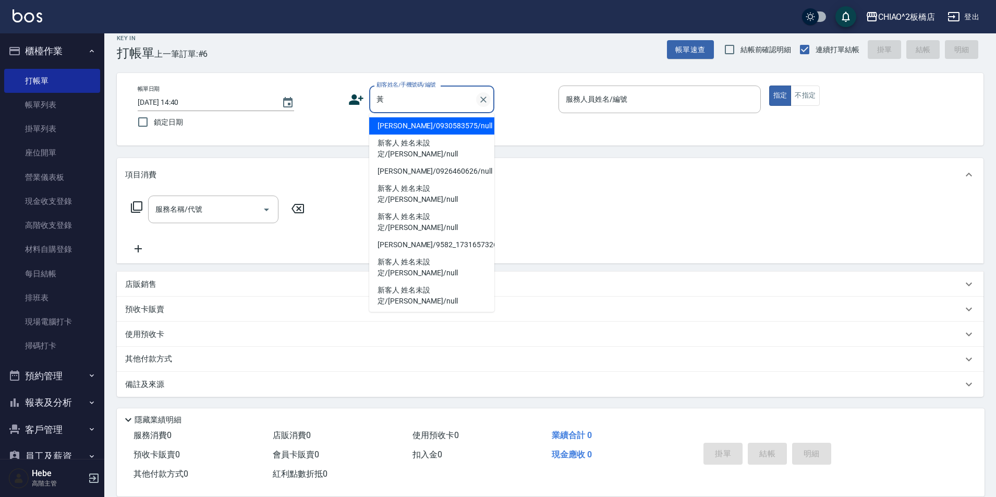
click at [485, 101] on icon "Clear" at bounding box center [483, 99] width 6 height 6
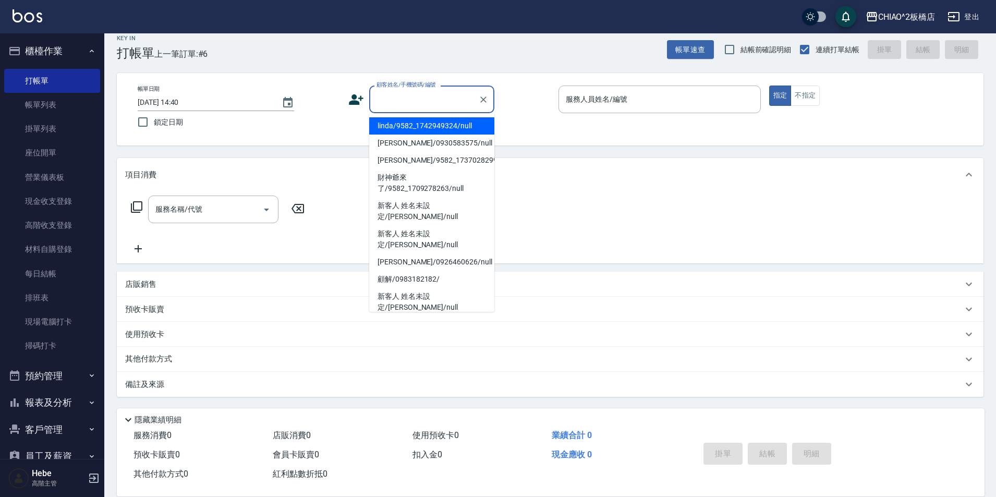
click at [52, 427] on button "客戶管理" at bounding box center [52, 429] width 96 height 27
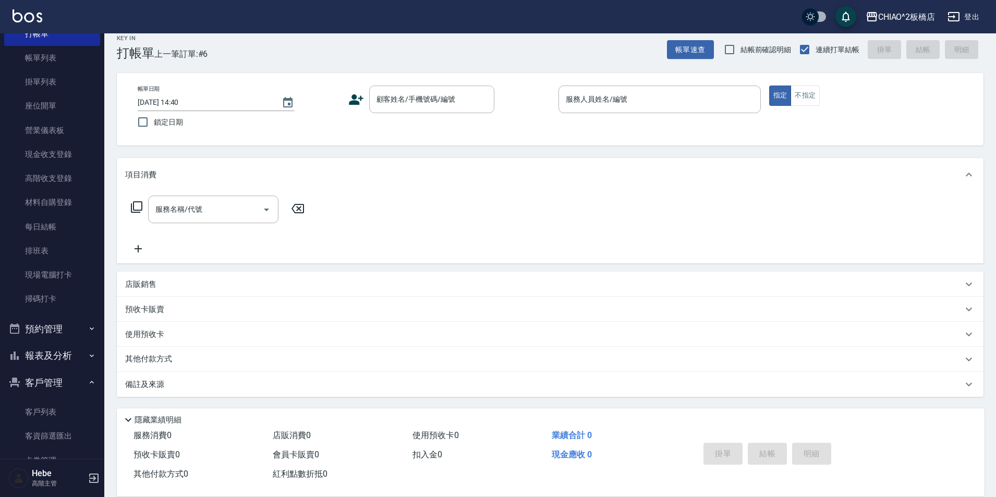
scroll to position [104, 0]
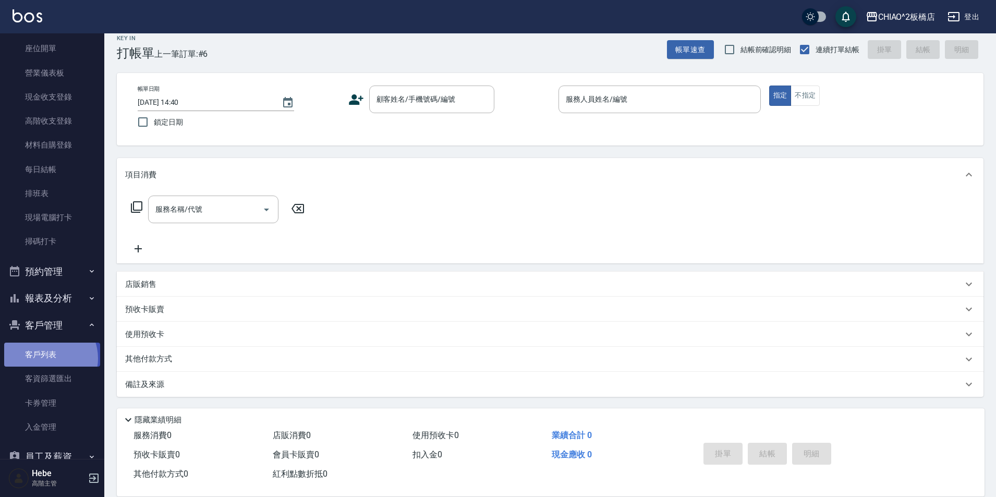
click at [46, 358] on link "客戶列表" at bounding box center [52, 354] width 96 height 24
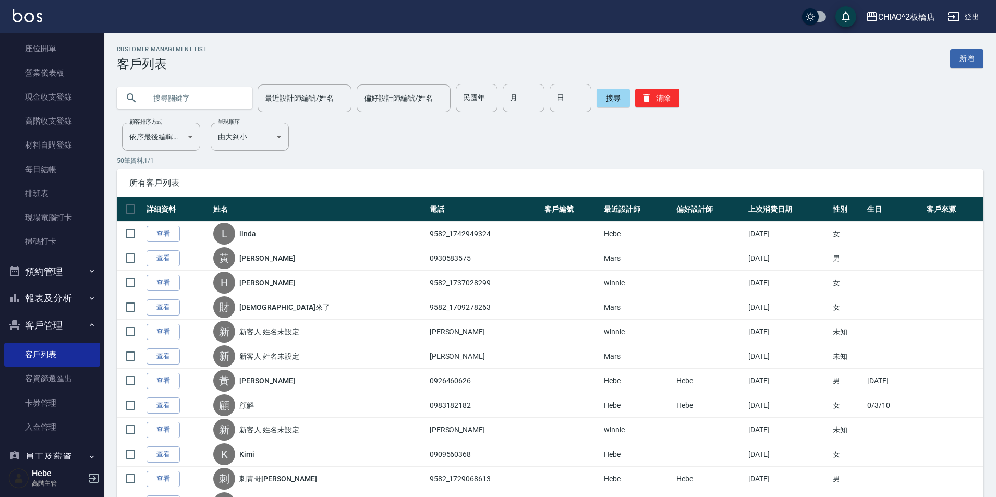
click at [212, 99] on input "text" at bounding box center [195, 98] width 98 height 28
type input "黃"
click at [305, 94] on input "最近設計師編號/姓名" at bounding box center [304, 98] width 84 height 18
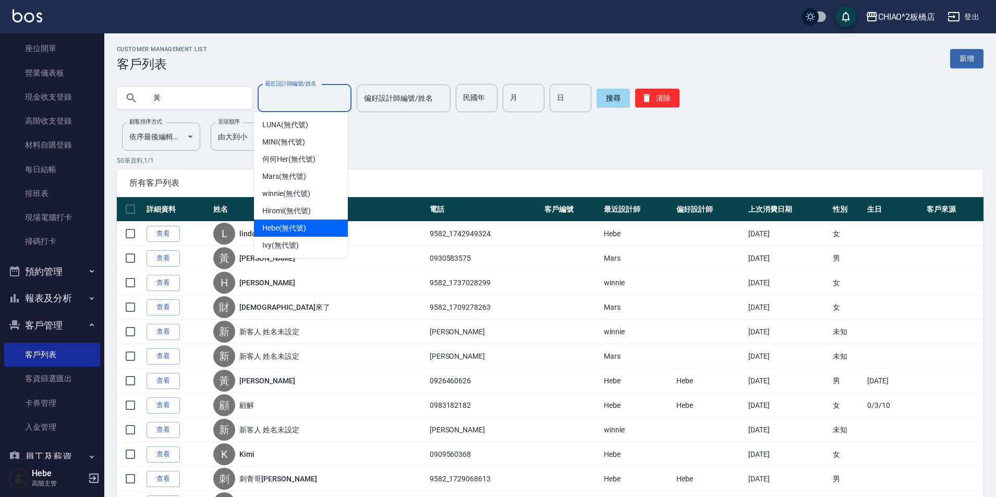
click at [281, 228] on span "Hebe (無代號)" at bounding box center [284, 228] width 44 height 11
type input "Hebe(無代號)"
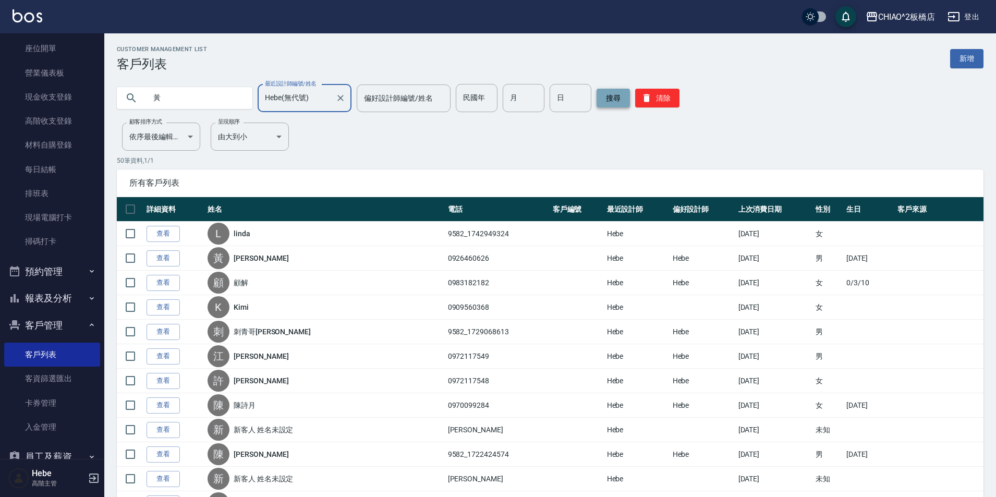
click at [604, 99] on button "搜尋" at bounding box center [612, 98] width 33 height 19
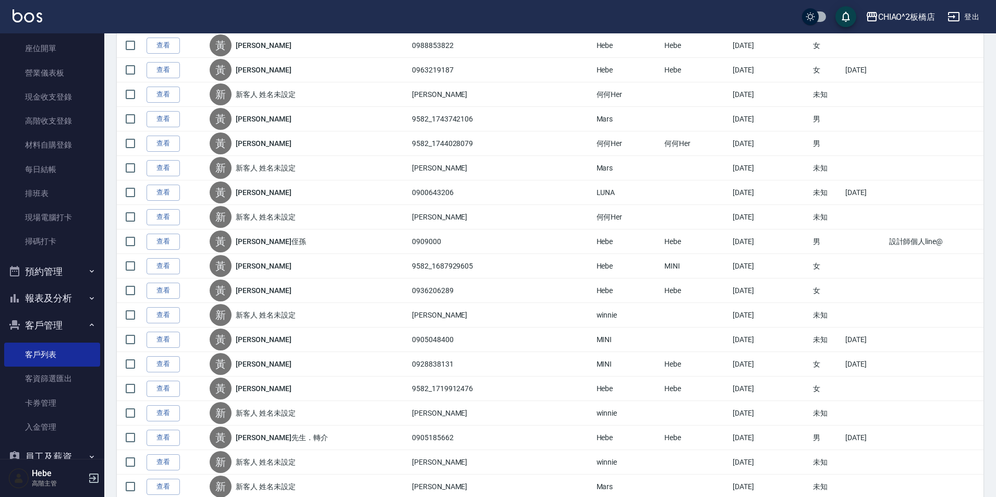
scroll to position [410, 0]
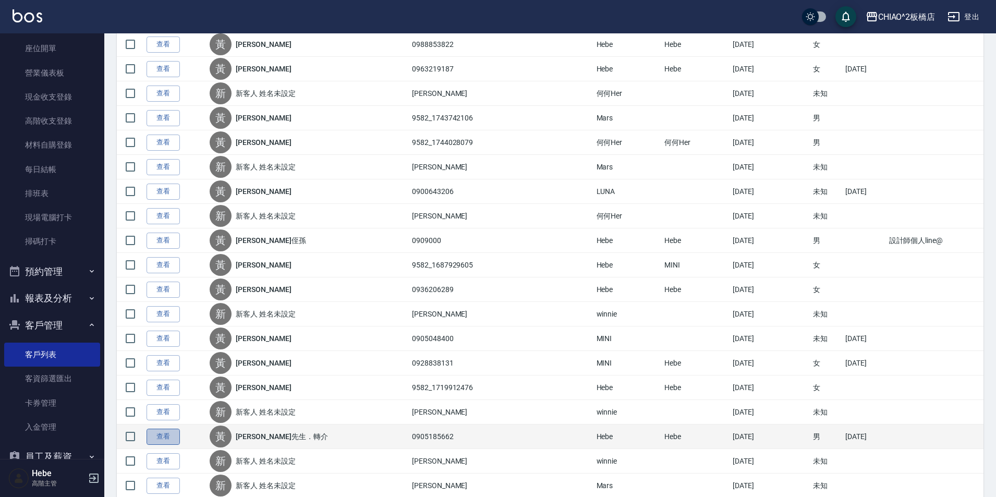
click at [161, 438] on link "查看" at bounding box center [162, 437] width 33 height 16
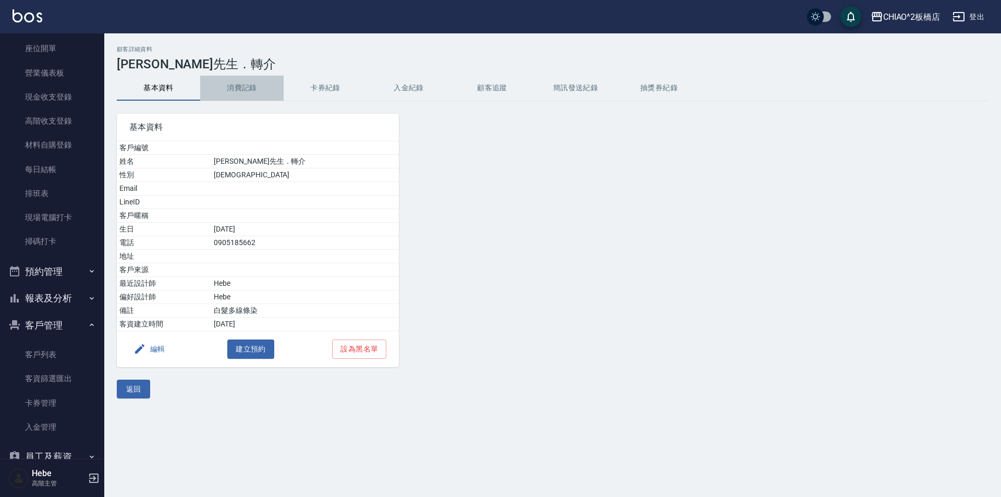
click at [247, 89] on button "消費記錄" at bounding box center [241, 88] width 83 height 25
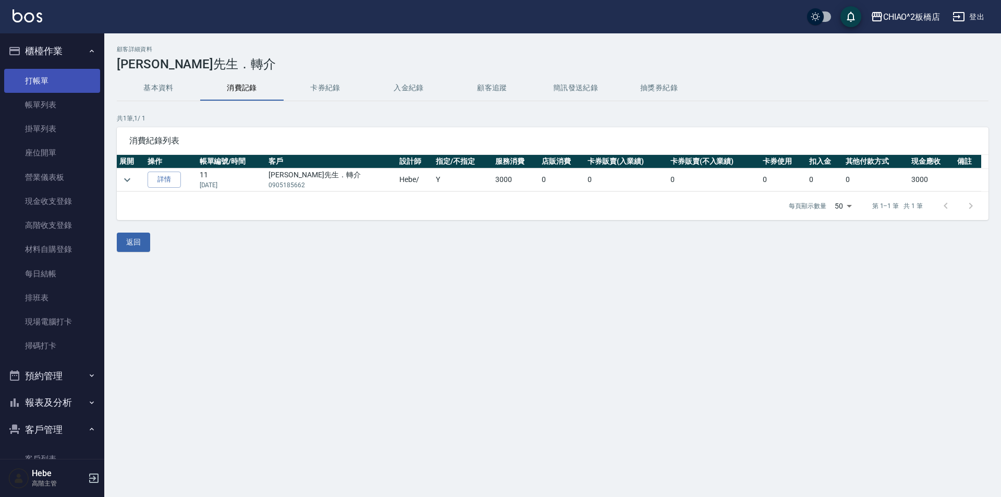
click at [59, 86] on link "打帳單" at bounding box center [52, 81] width 96 height 24
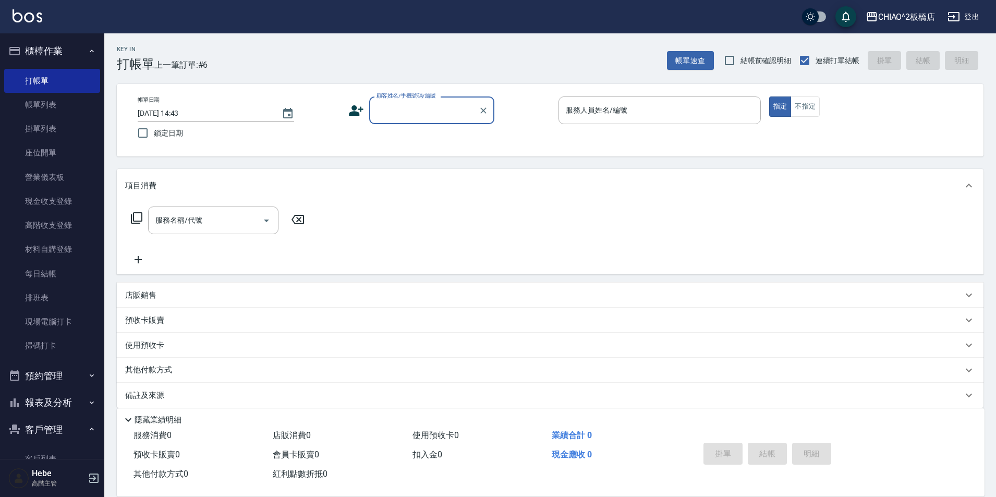
click at [431, 111] on input "顧客姓名/手機號碼/編號" at bounding box center [424, 110] width 100 height 18
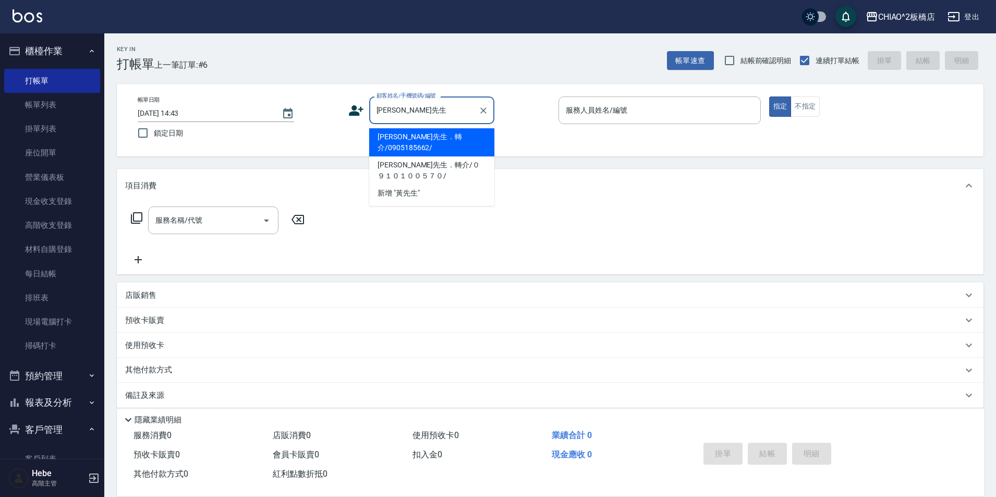
click at [452, 138] on li "[PERSON_NAME]先生．轉介/0905185662/" at bounding box center [431, 142] width 125 height 28
type input "[PERSON_NAME]先生．轉介/0905185662/"
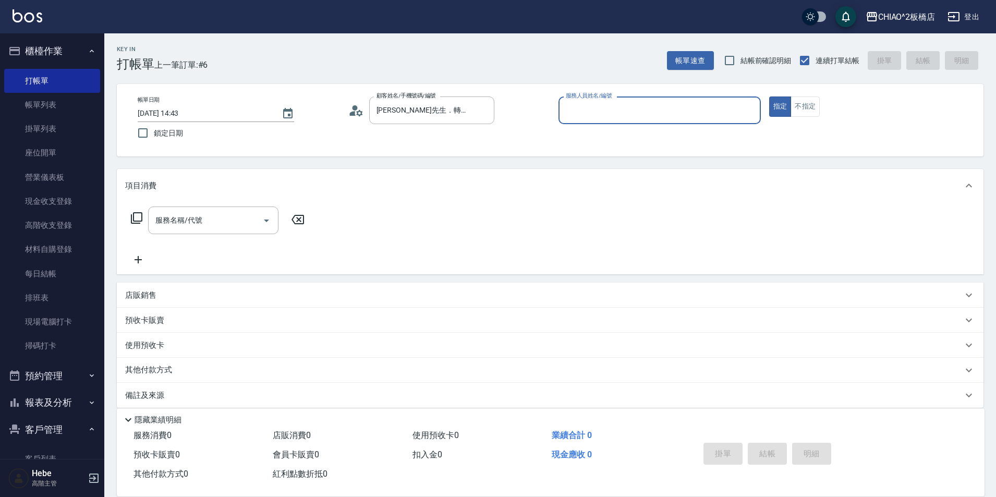
type input "Hebe(無代號)"
click at [247, 226] on input "服務名稱/代號" at bounding box center [205, 220] width 105 height 18
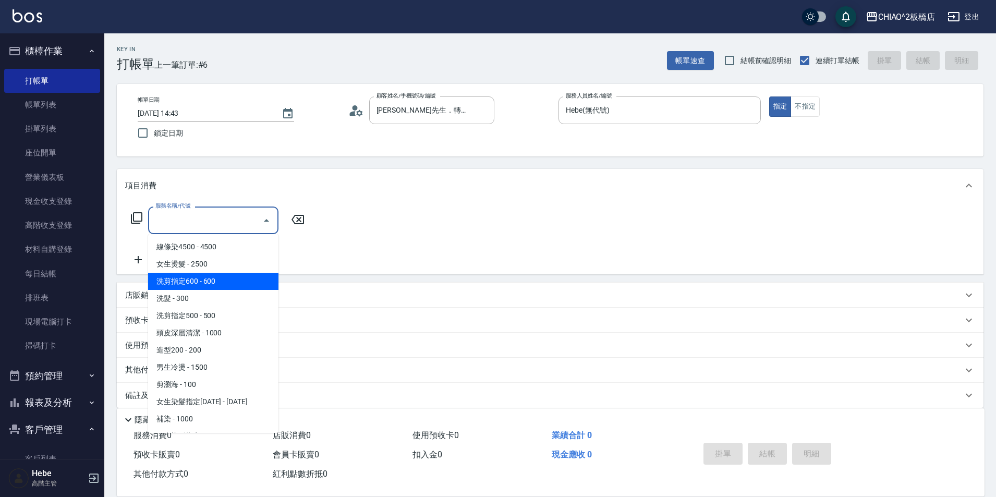
click at [232, 276] on span "洗剪指定600 - 600" at bounding box center [213, 281] width 130 height 17
type input "洗剪指定600(96678)"
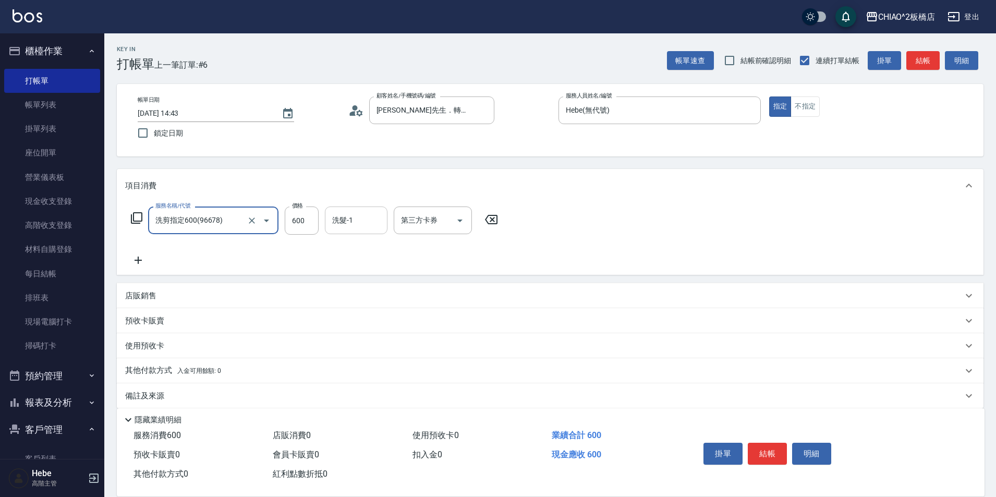
click at [358, 224] on input "洗髮-1" at bounding box center [355, 220] width 53 height 18
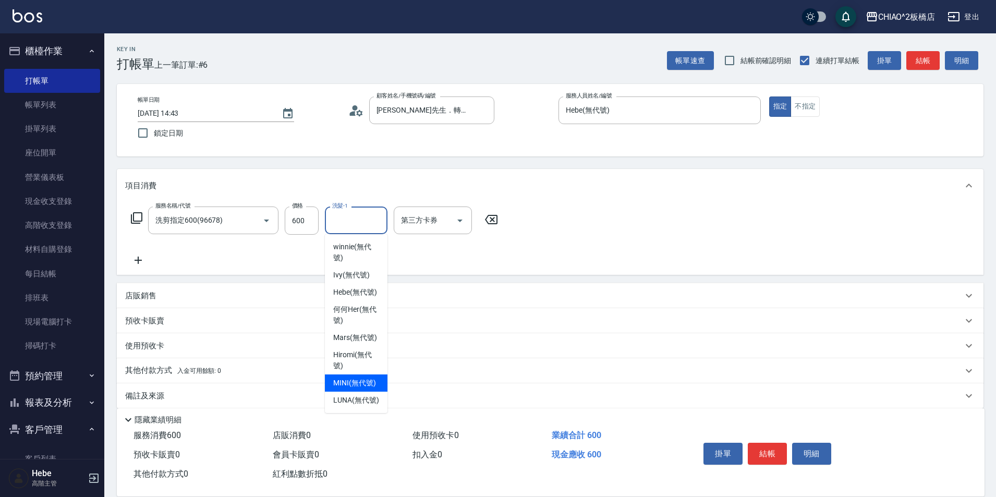
click at [351, 389] on div "MINI (無代號)" at bounding box center [356, 382] width 63 height 17
type input "MINI(無代號)"
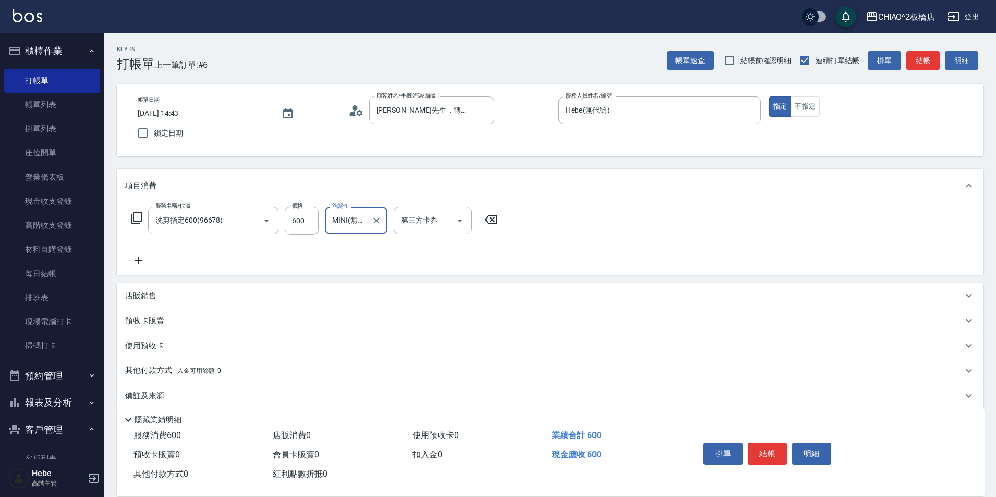
click at [137, 259] on icon at bounding box center [138, 260] width 26 height 13
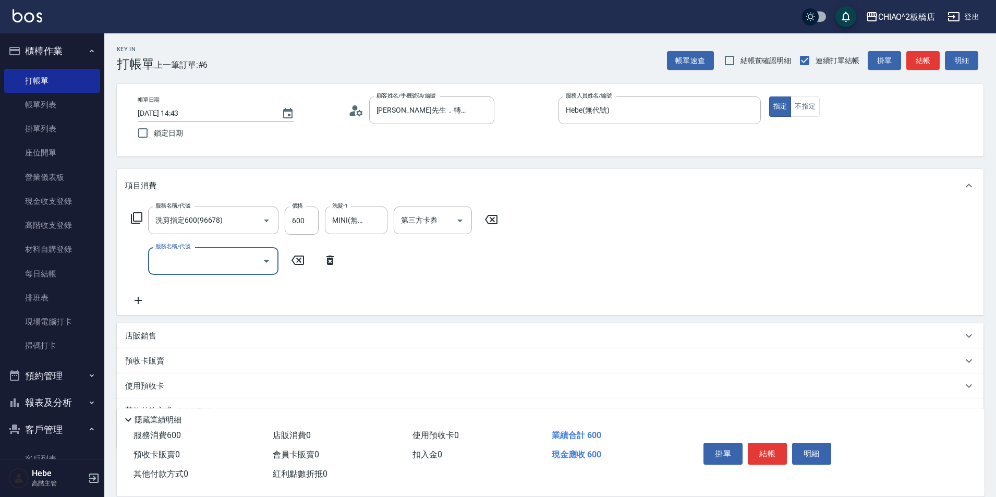
click at [205, 256] on input "服務名稱/代號" at bounding box center [205, 261] width 105 height 18
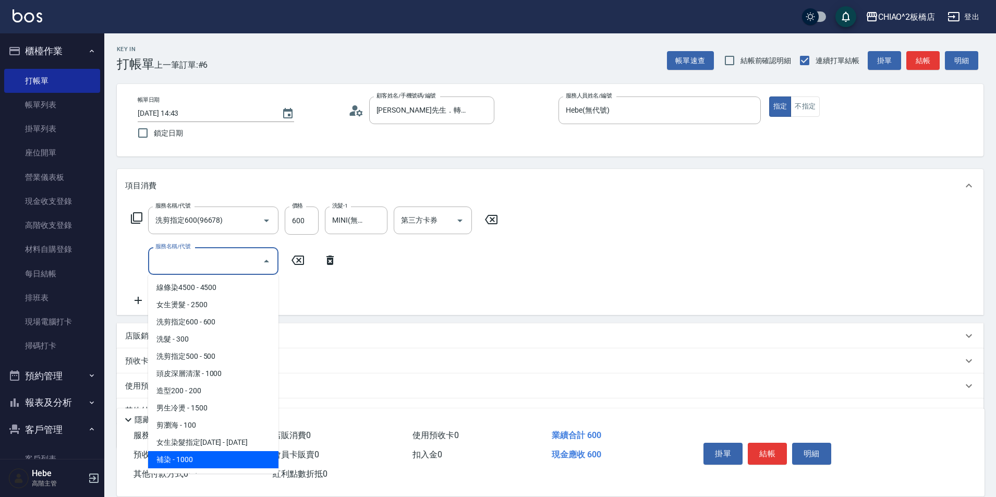
click at [215, 458] on span "補染 - 1000" at bounding box center [213, 459] width 130 height 17
type input "補染(96701)"
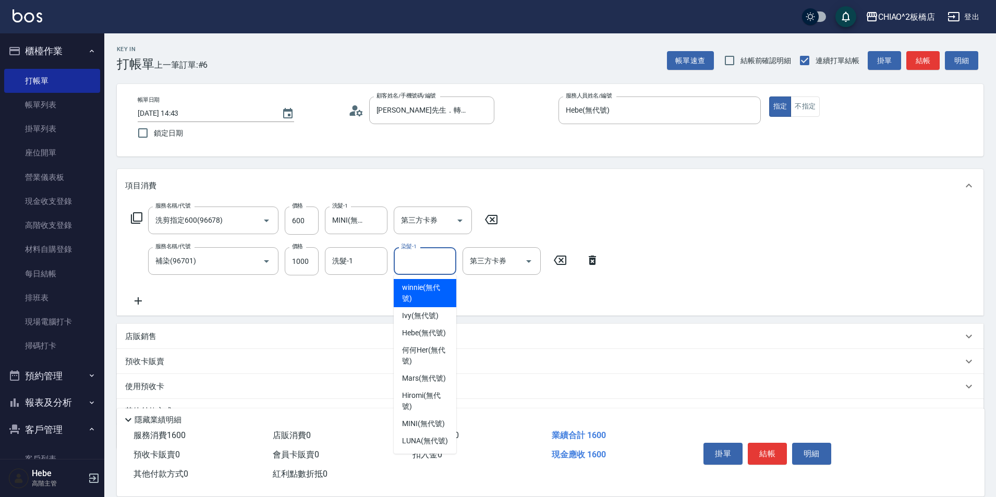
click at [429, 262] on input "染髮-1" at bounding box center [424, 261] width 53 height 18
click at [434, 427] on span "MINI (無代號)" at bounding box center [423, 423] width 43 height 11
type input "MINI(無代號)"
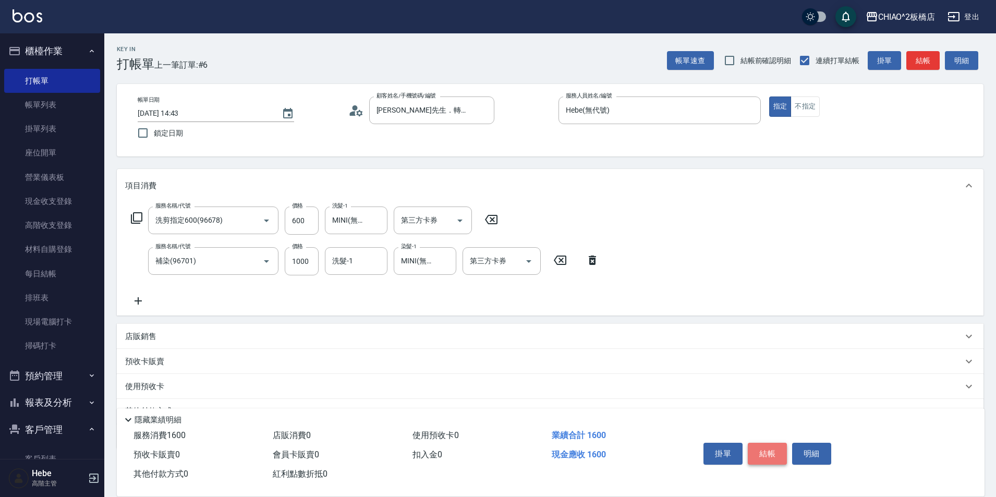
click at [766, 446] on button "結帳" at bounding box center [767, 454] width 39 height 22
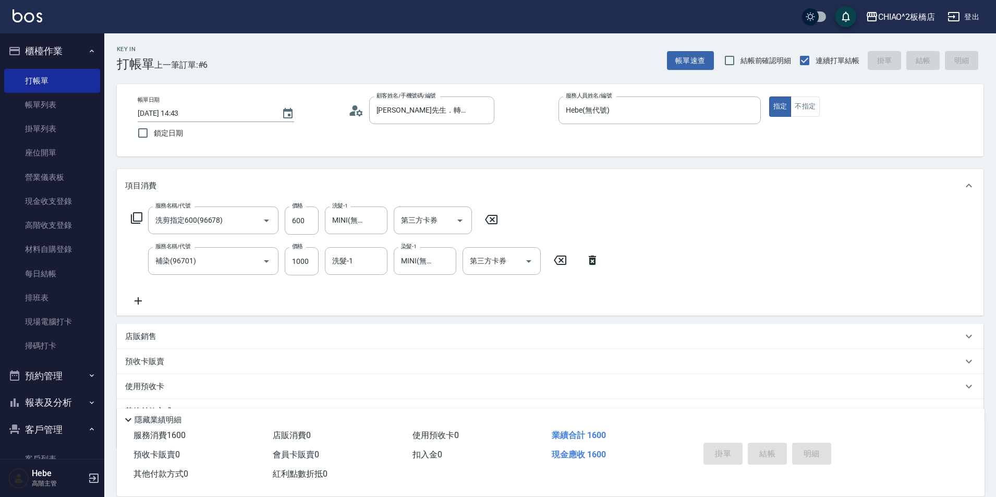
type input "[DATE] 14:44"
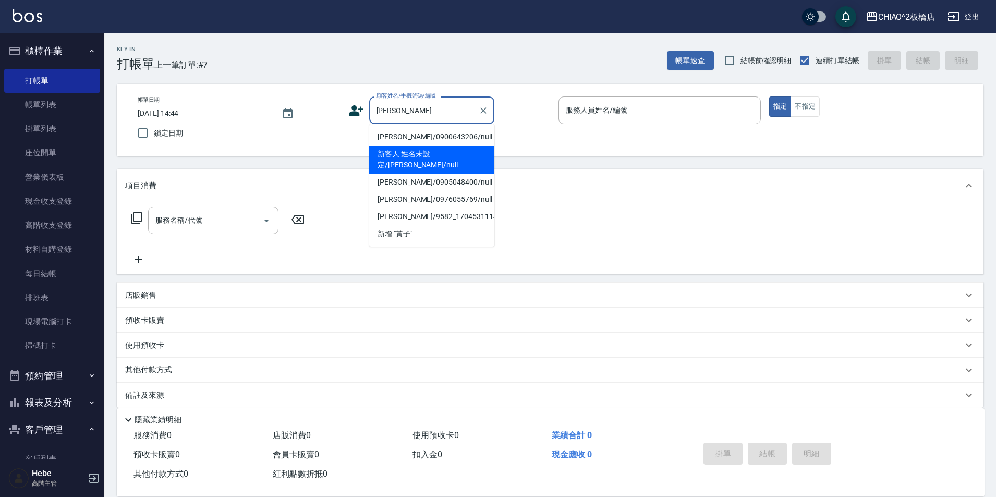
click at [382, 162] on li "新客人 姓名未設定/[PERSON_NAME]/null" at bounding box center [431, 159] width 125 height 28
type input "新客人 姓名未設定/[PERSON_NAME]/null"
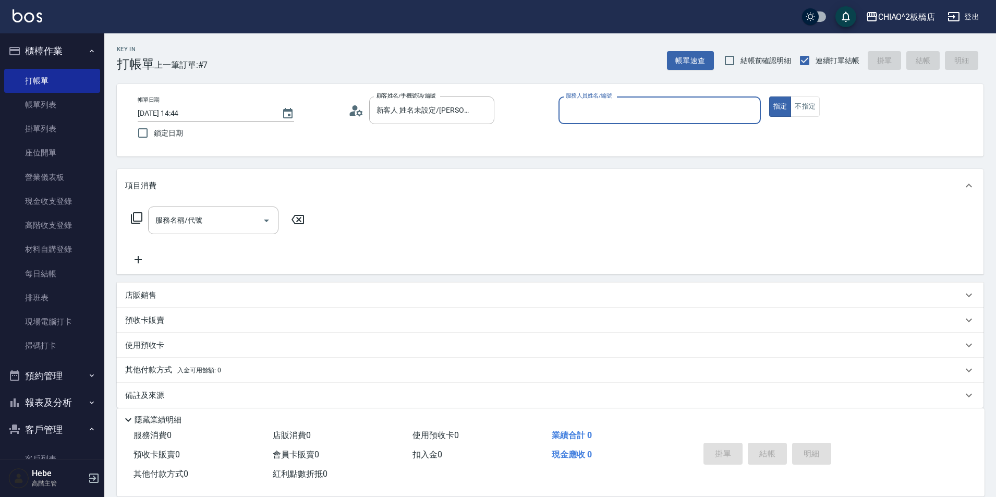
click at [612, 110] on input "服務人員姓名/編號" at bounding box center [659, 110] width 193 height 18
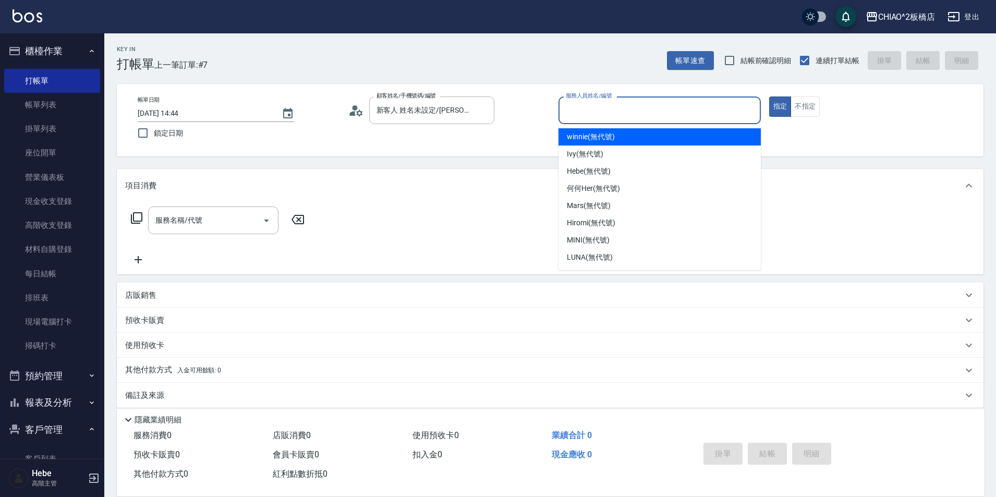
click at [612, 136] on span "winnie (無代號)" at bounding box center [590, 136] width 47 height 11
type input "winnie(無代號)"
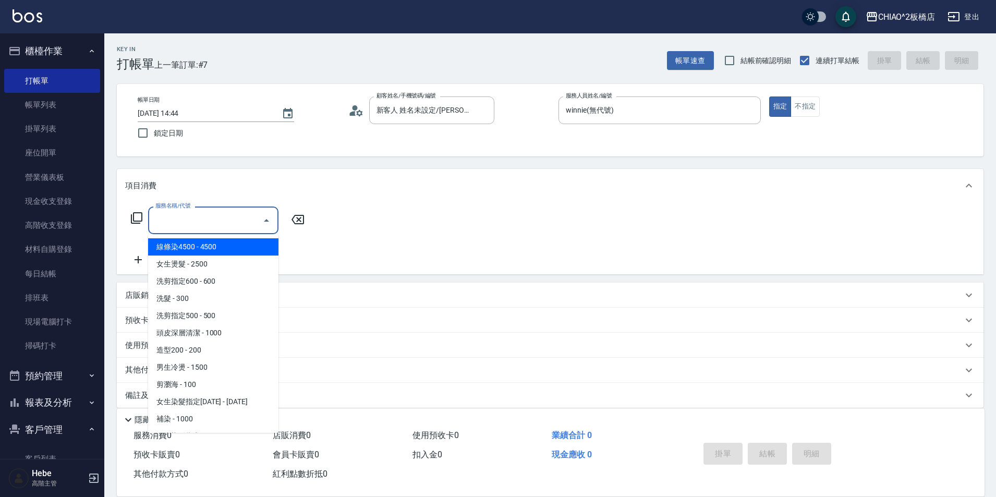
click at [225, 219] on input "服務名稱/代號" at bounding box center [205, 220] width 105 height 18
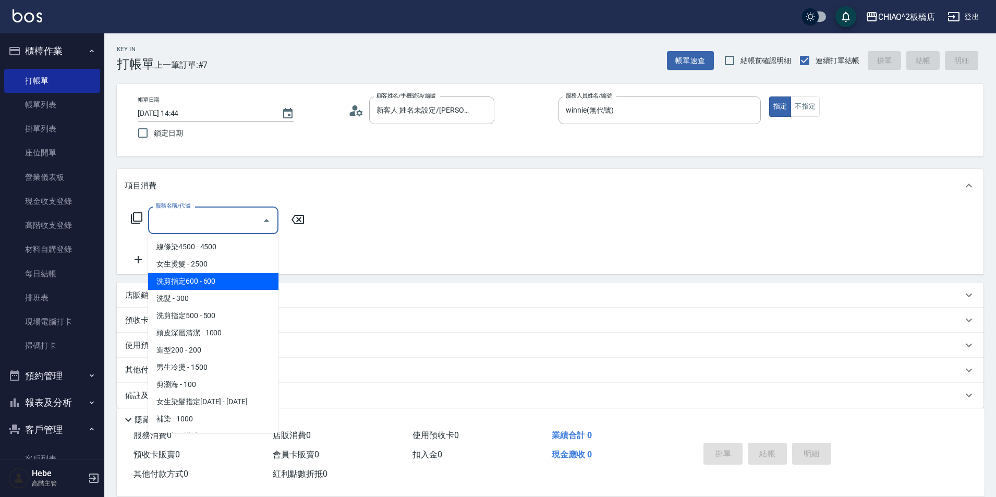
click at [224, 281] on span "洗剪指定600 - 600" at bounding box center [213, 281] width 130 height 17
type input "洗剪指定600(96678)"
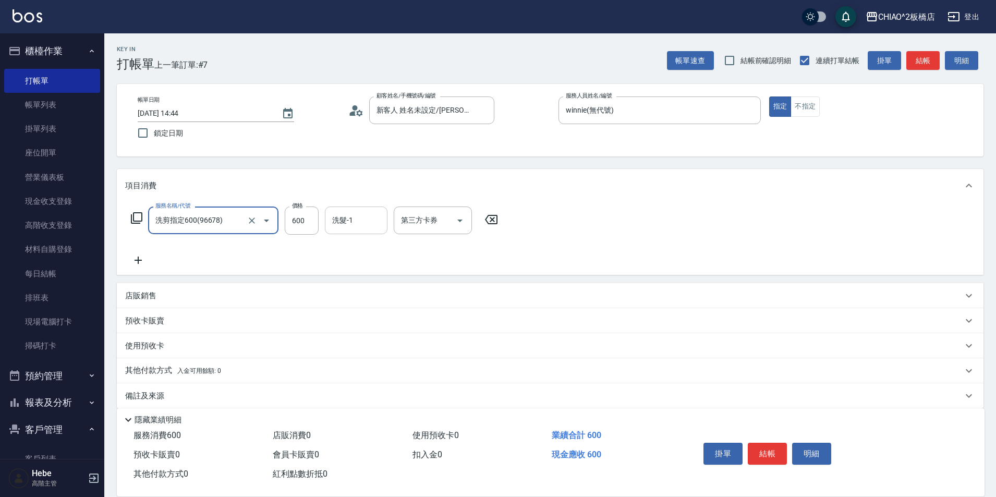
click at [349, 222] on input "洗髮-1" at bounding box center [355, 220] width 53 height 18
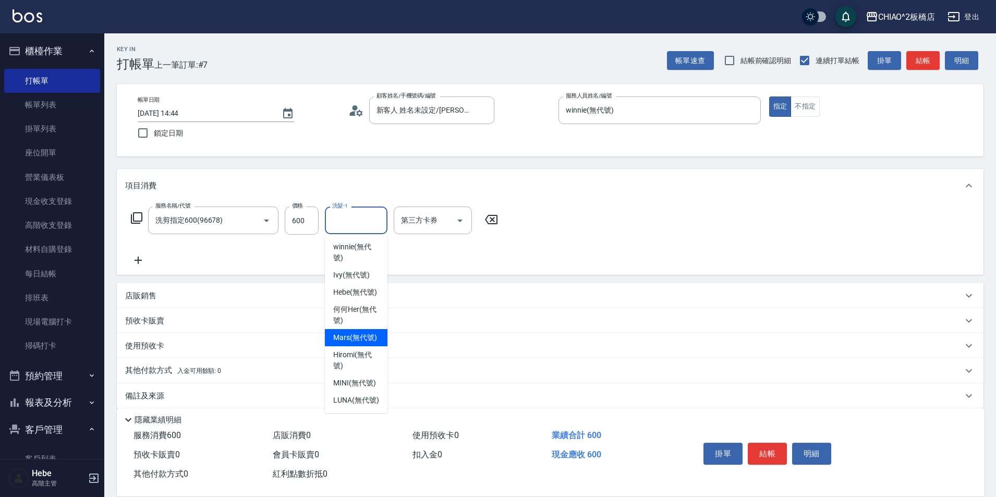
click at [353, 337] on span "Mars (無代號)" at bounding box center [355, 337] width 44 height 11
type input "Mars(無代號)"
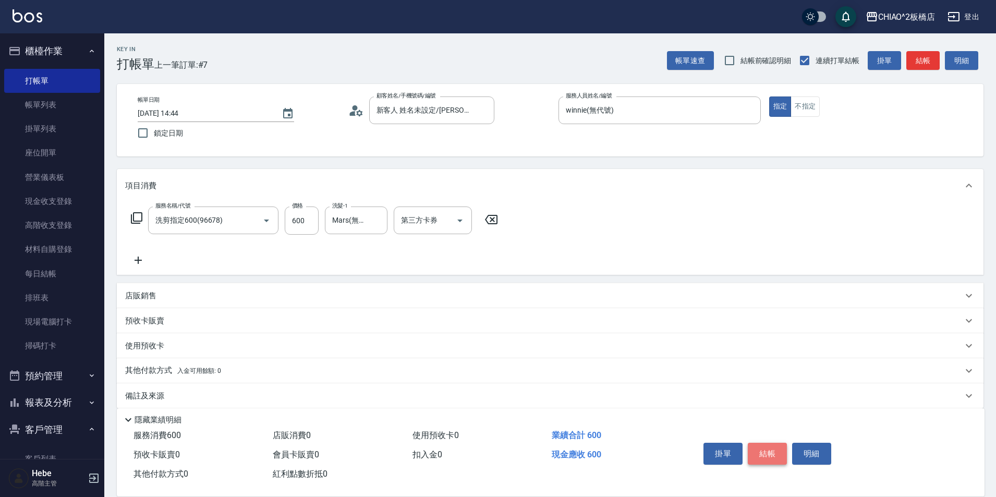
click at [777, 453] on button "結帳" at bounding box center [767, 454] width 39 height 22
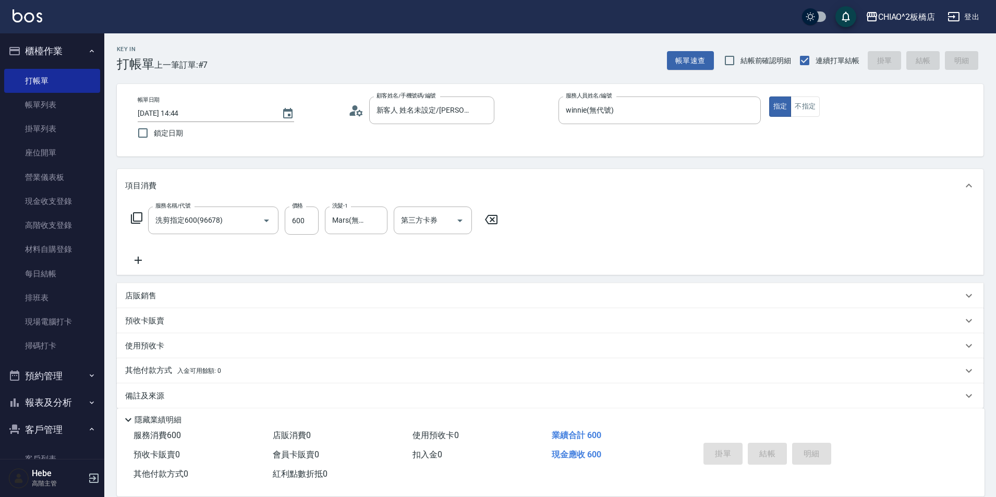
type input "[DATE] 14:45"
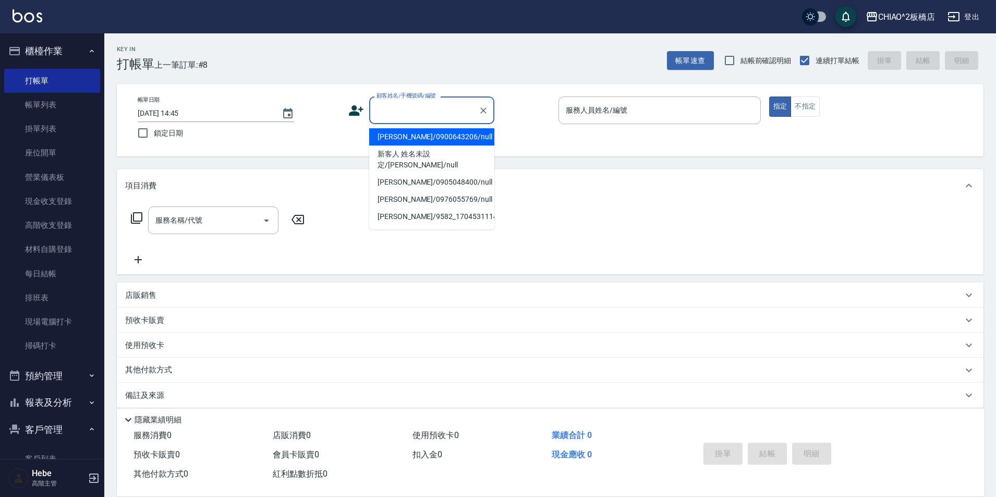
click at [413, 103] on input "顧客姓名/手機號碼/編號" at bounding box center [424, 110] width 100 height 18
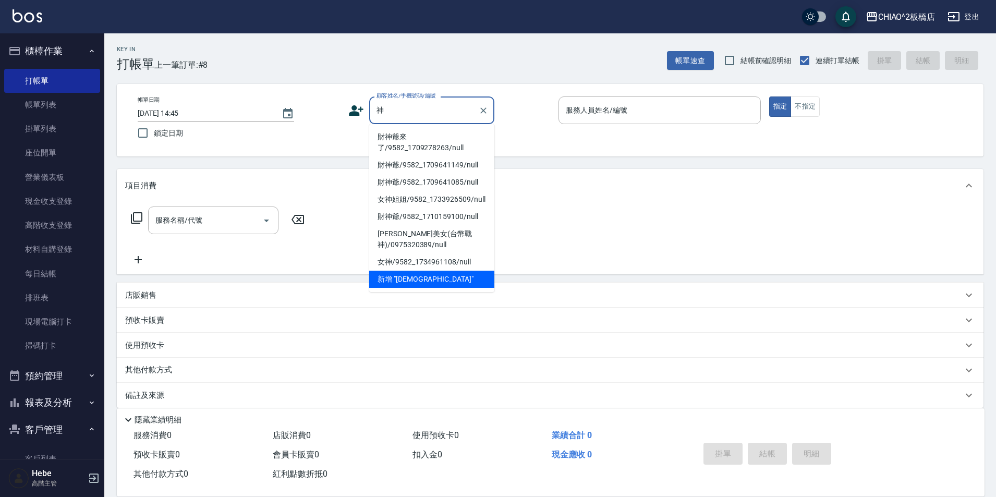
click at [419, 137] on li "財神爺來了/9582_1709278263/null" at bounding box center [431, 142] width 125 height 28
type input "財神爺來了/9582_1709278263/null"
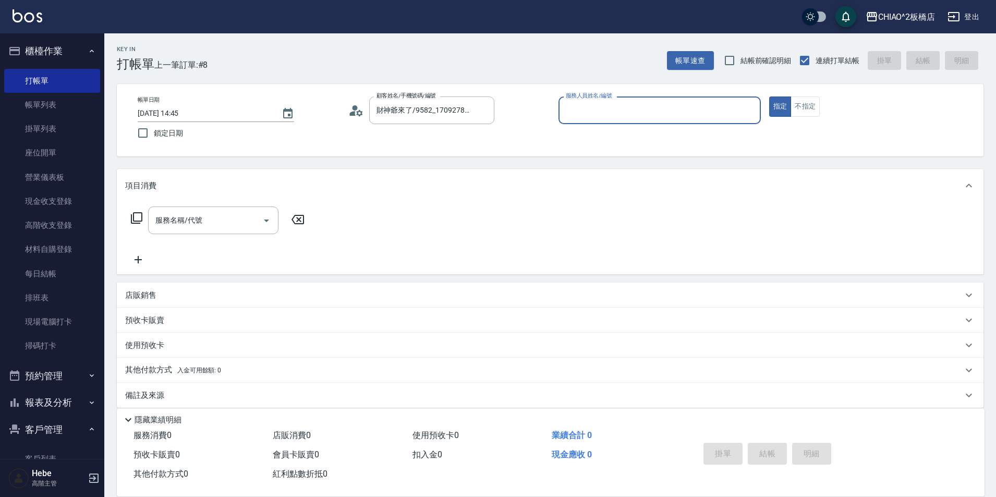
click at [601, 114] on input "服務人員姓名/編號" at bounding box center [659, 110] width 193 height 18
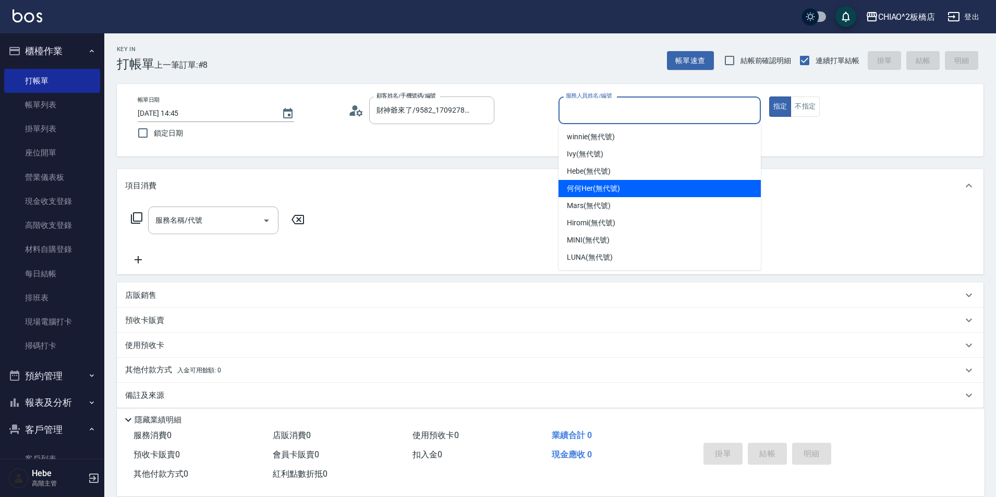
drag, startPoint x: 608, startPoint y: 195, endPoint x: 623, endPoint y: 188, distance: 17.3
click at [610, 195] on div "何何Her (無代號)" at bounding box center [659, 188] width 202 height 17
type input "何何Her (無代號)"
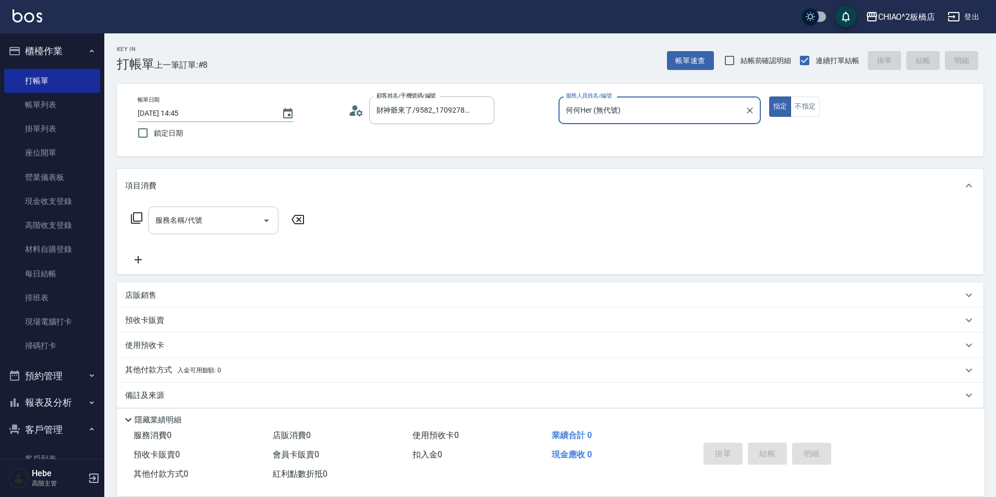
click at [189, 221] on input "服務名稱/代號" at bounding box center [205, 220] width 105 height 18
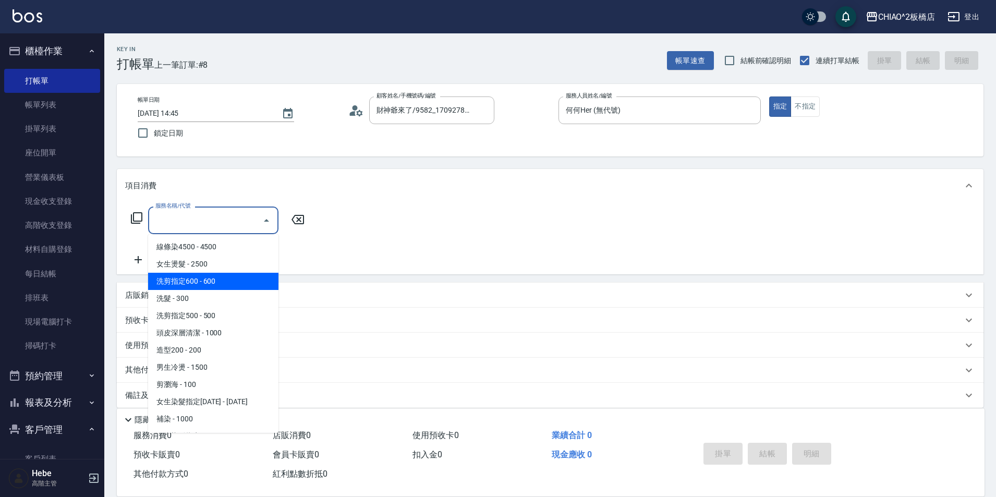
click at [190, 280] on span "洗剪指定600 - 600" at bounding box center [213, 281] width 130 height 17
type input "洗剪指定600(96678)"
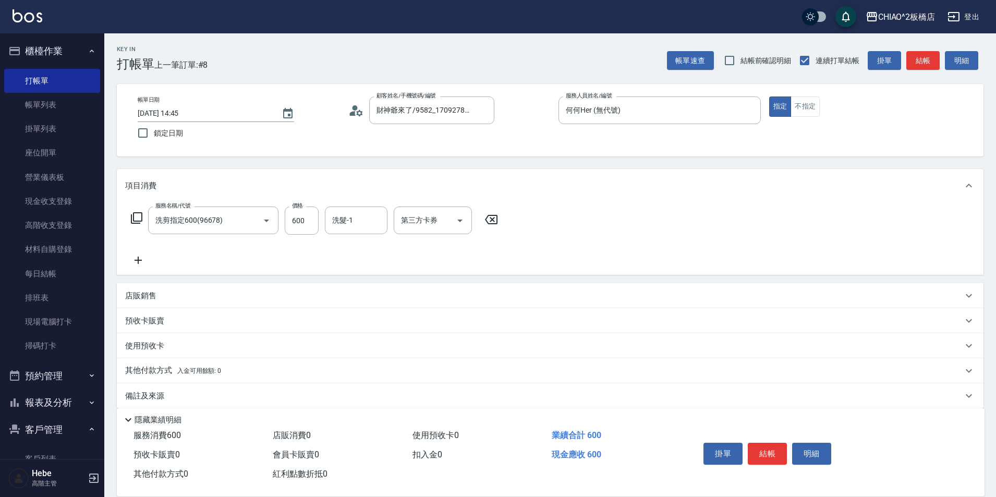
click at [139, 262] on icon at bounding box center [137, 259] width 7 height 7
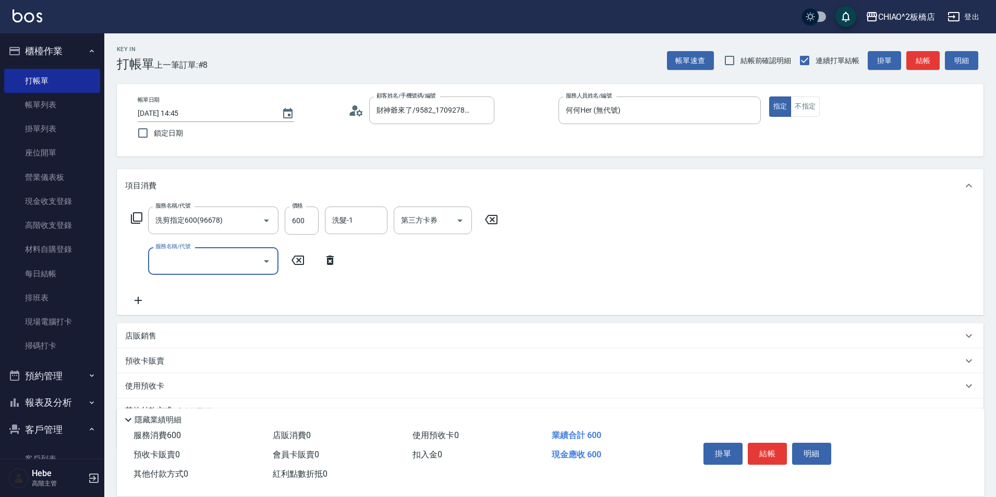
click at [181, 261] on input "服務名稱/代號" at bounding box center [205, 261] width 105 height 18
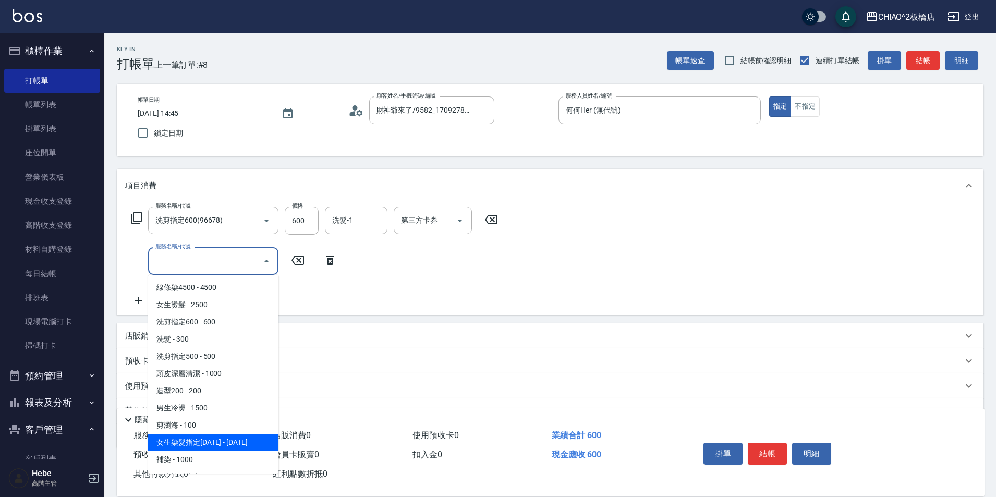
click at [223, 440] on span "女生染髮指定[DATE] - [DATE]" at bounding box center [213, 442] width 130 height 17
type input "女生染髮指定2000(96698)"
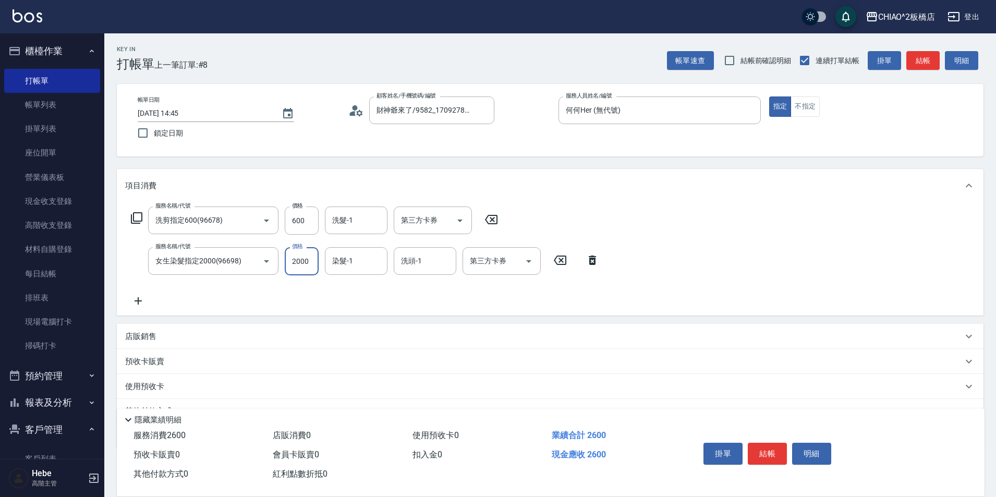
click at [313, 266] on input "2000" at bounding box center [302, 261] width 34 height 28
type input "2700"
click at [137, 302] on icon at bounding box center [138, 301] width 26 height 13
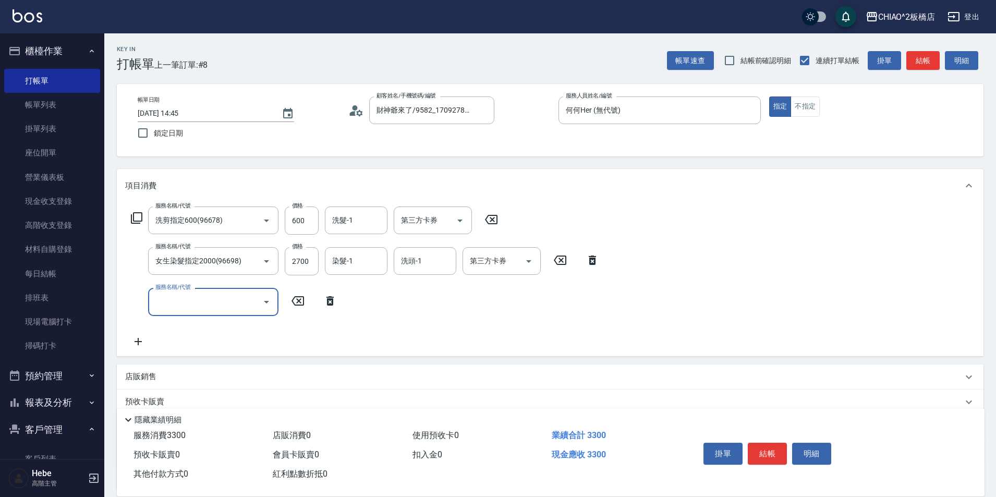
click at [187, 303] on input "服務名稱/代號" at bounding box center [205, 301] width 105 height 18
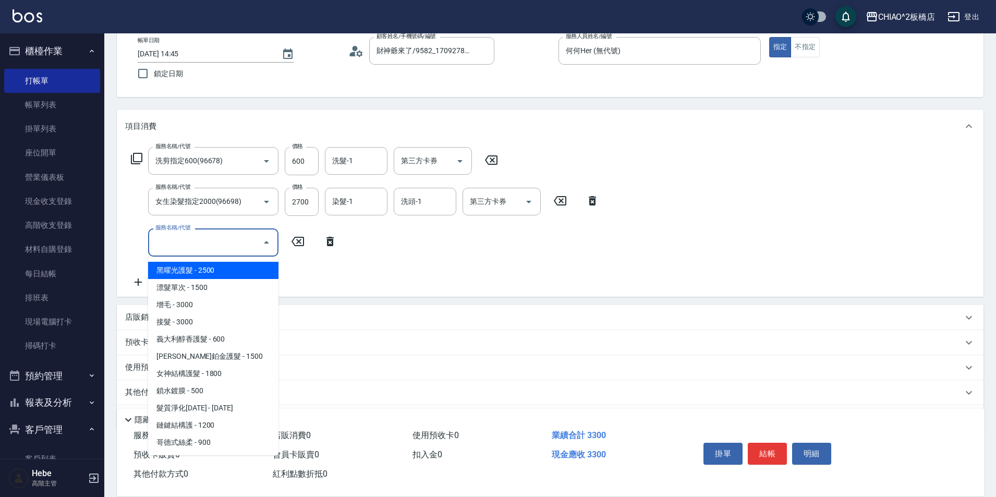
scroll to position [93, 0]
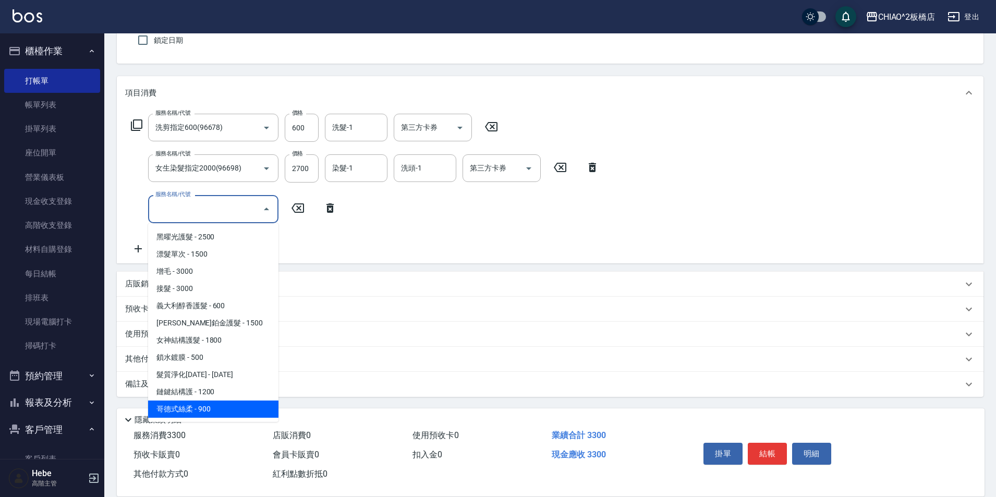
click at [221, 403] on span "哥德式絲柔 - 900" at bounding box center [213, 408] width 130 height 17
type input "哥德式絲柔(143016)"
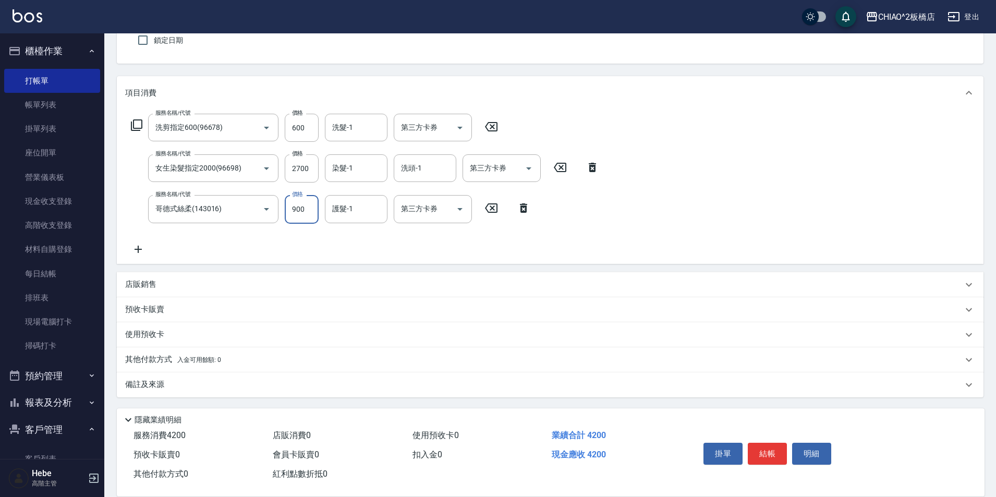
click at [306, 212] on input "900" at bounding box center [302, 209] width 34 height 28
type input "1144"
click at [169, 360] on p "其他付款方式 入金可用餘額: 0" at bounding box center [173, 359] width 96 height 11
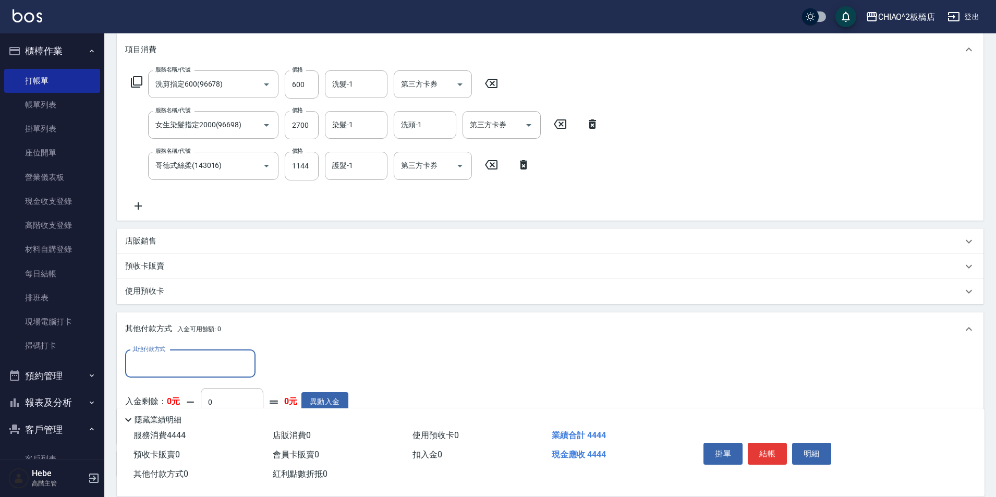
scroll to position [0, 0]
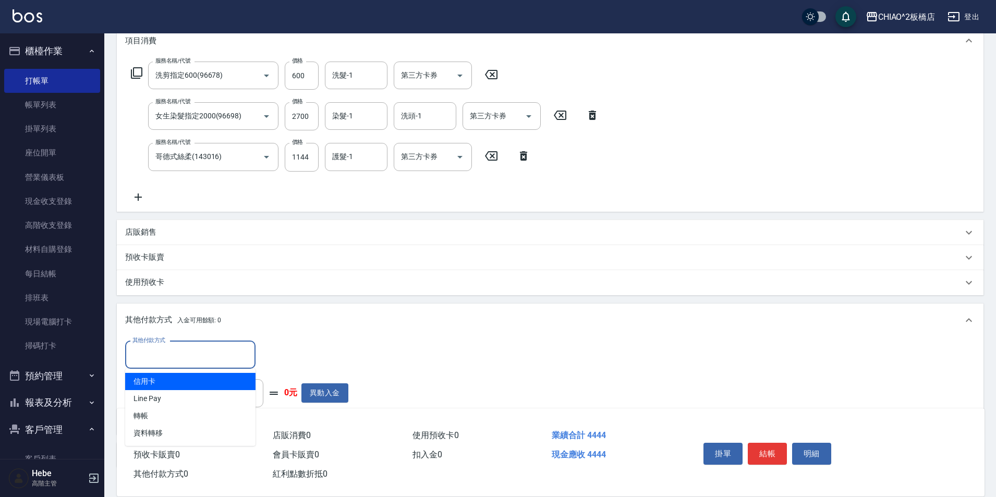
click at [170, 354] on input "其他付款方式" at bounding box center [190, 355] width 121 height 18
click at [169, 394] on span "Line Pay" at bounding box center [190, 398] width 130 height 17
type input "Line Pay"
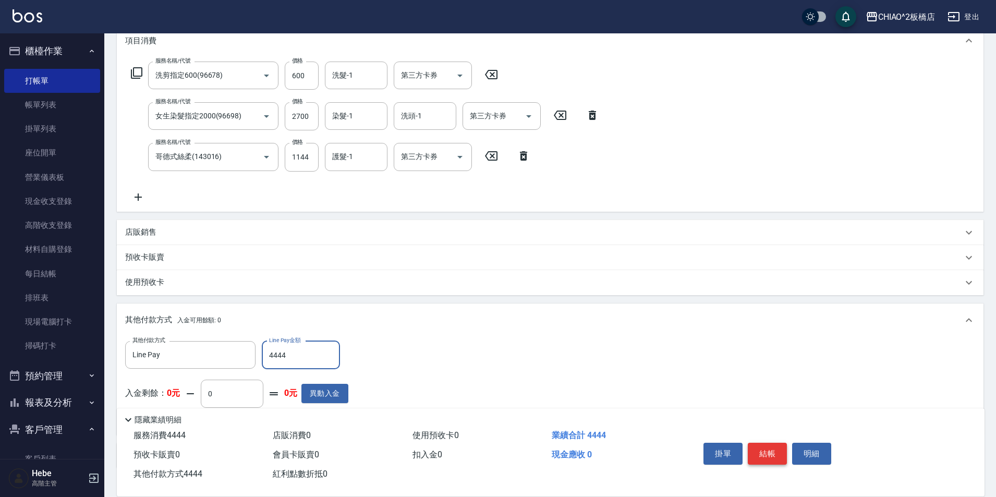
type input "4444"
click at [769, 449] on button "結帳" at bounding box center [767, 454] width 39 height 22
type input "[DATE] 14:46"
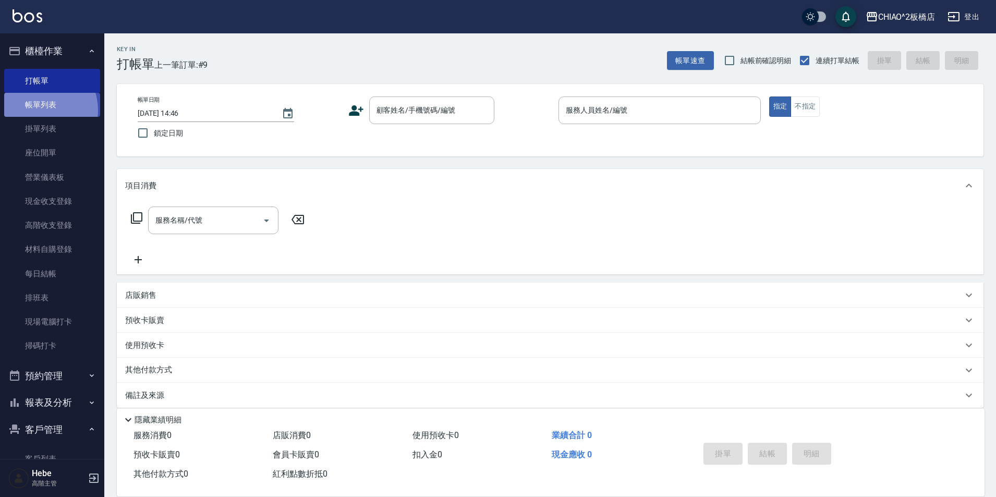
click at [38, 110] on link "帳單列表" at bounding box center [52, 105] width 96 height 24
